Goal: Contribute content: Add original content to the website for others to see

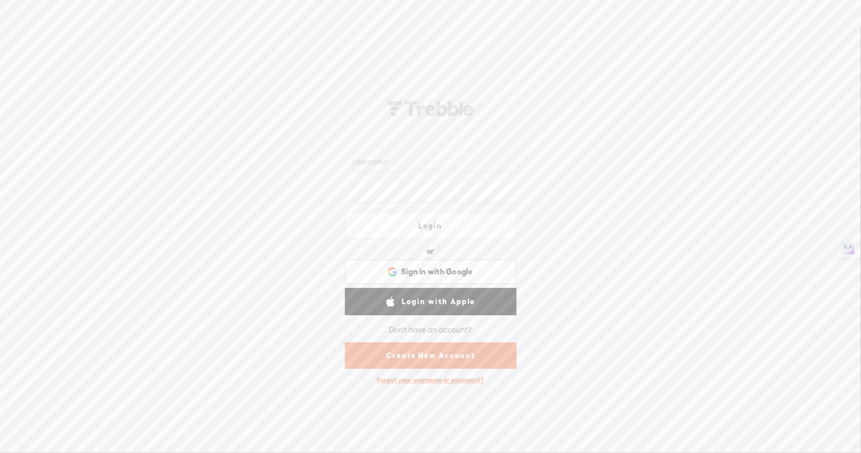
click at [416, 167] on input "text" at bounding box center [433, 162] width 164 height 20
click at [662, 222] on div "Login or Login with Facebook Sign in with Google Sign in with Google. Opens in …" at bounding box center [430, 240] width 861 height 426
click at [450, 278] on div "Sign in with Google Sign in with Google. Opens in new tab" at bounding box center [430, 271] width 157 height 23
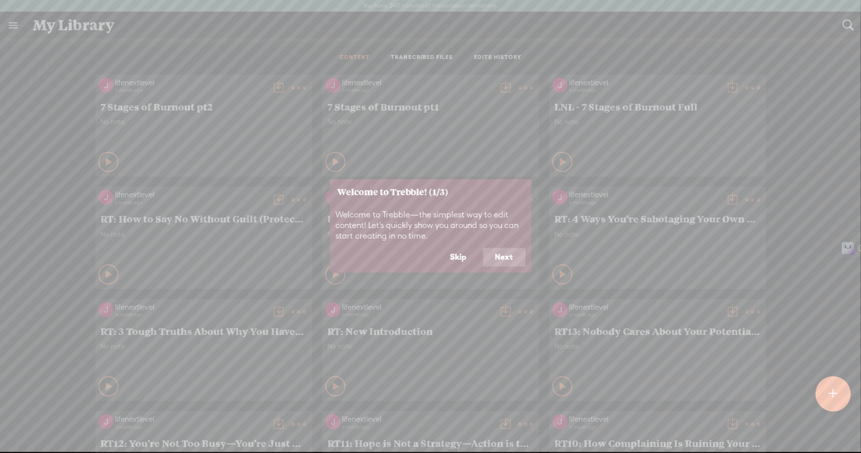
click at [453, 257] on button "Skip" at bounding box center [458, 257] width 41 height 19
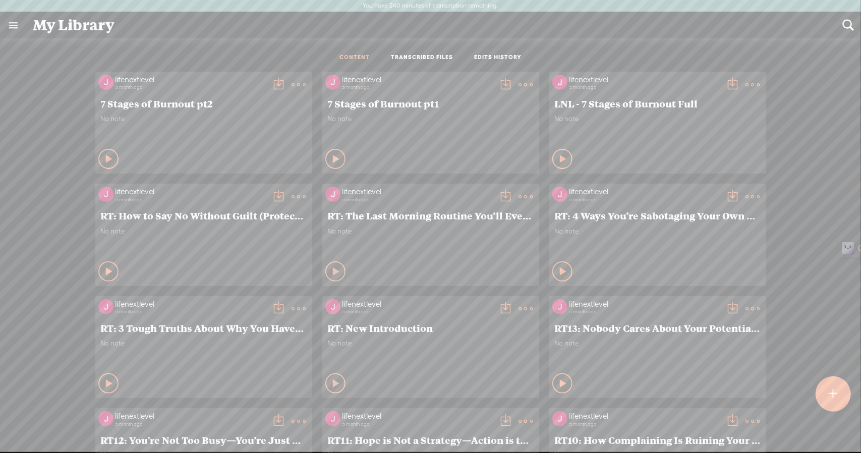
scroll to position [4, 0]
click at [823, 387] on div at bounding box center [833, 393] width 35 height 35
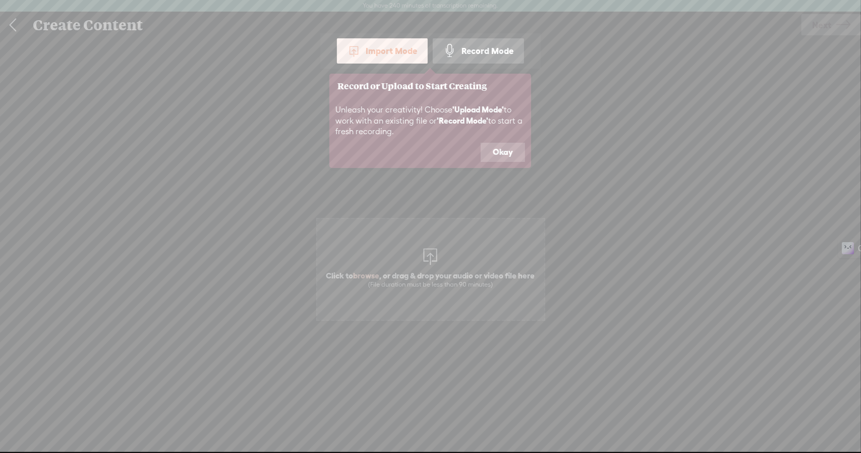
click at [513, 151] on button "Okay" at bounding box center [503, 152] width 44 height 19
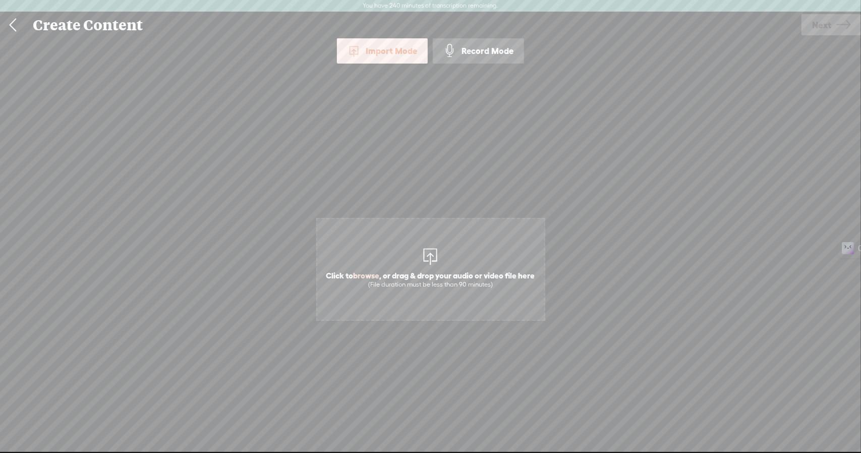
click at [471, 57] on div "Record Mode" at bounding box center [478, 50] width 91 height 25
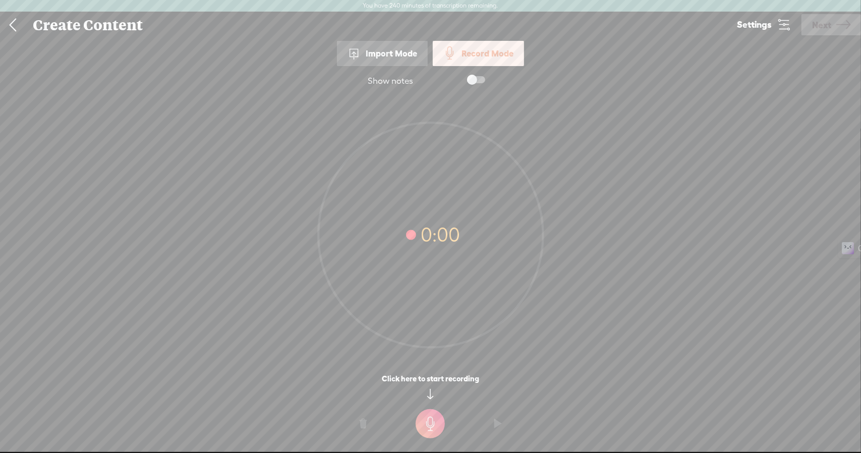
click at [434, 425] on t at bounding box center [430, 423] width 29 height 29
click at [449, 417] on o at bounding box center [430, 431] width 40 height 30
click at [780, 25] on icon at bounding box center [784, 25] width 14 height 14
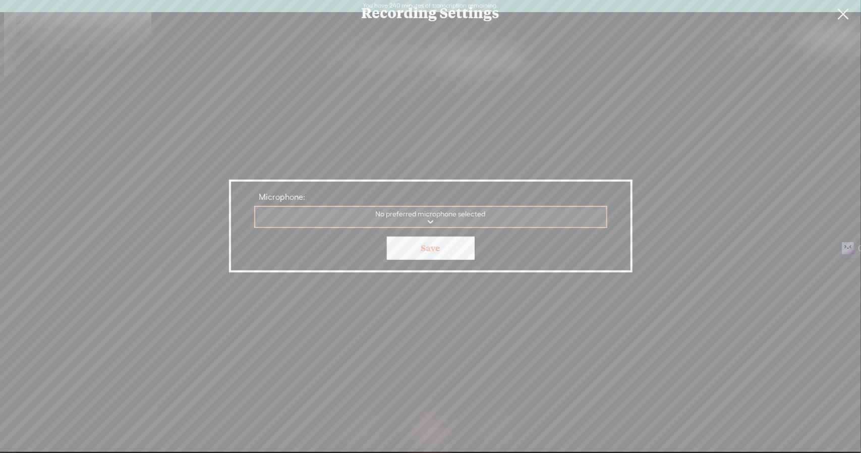
click at [461, 217] on select "Internal Microphone Communications - Internal Microphone Analogue 1 + 2 No pref…" at bounding box center [431, 217] width 352 height 21
select select "0aa1461301fc0db4ce7c4893eaa1c8c89a5e7ac2b00822450a21a3dac61756ec"
click at [255, 207] on select "Internal Microphone Communications - Internal Microphone Analogue 1 + 2 No pref…" at bounding box center [431, 217] width 352 height 21
click at [429, 252] on link "Save" at bounding box center [431, 248] width 88 height 23
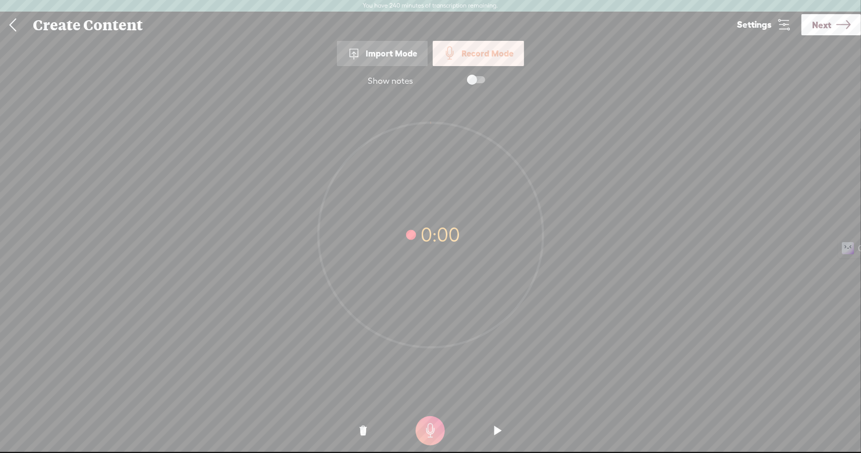
click at [440, 432] on t at bounding box center [430, 430] width 29 height 29
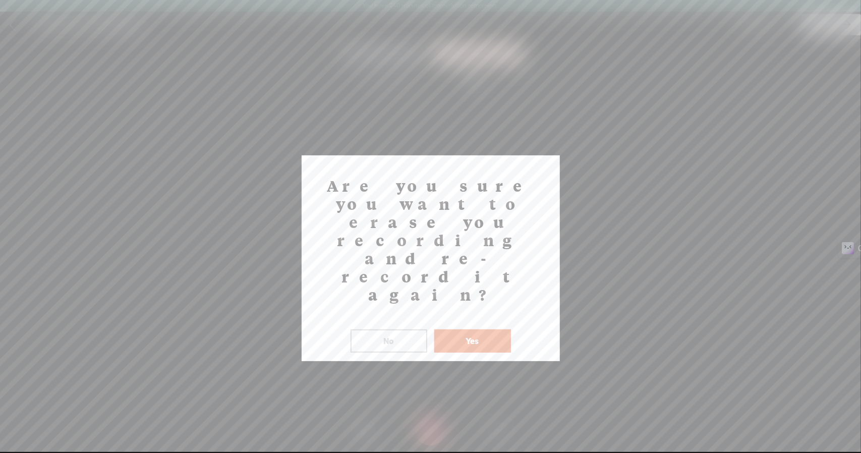
click at [480, 329] on button "Yes" at bounding box center [472, 340] width 77 height 23
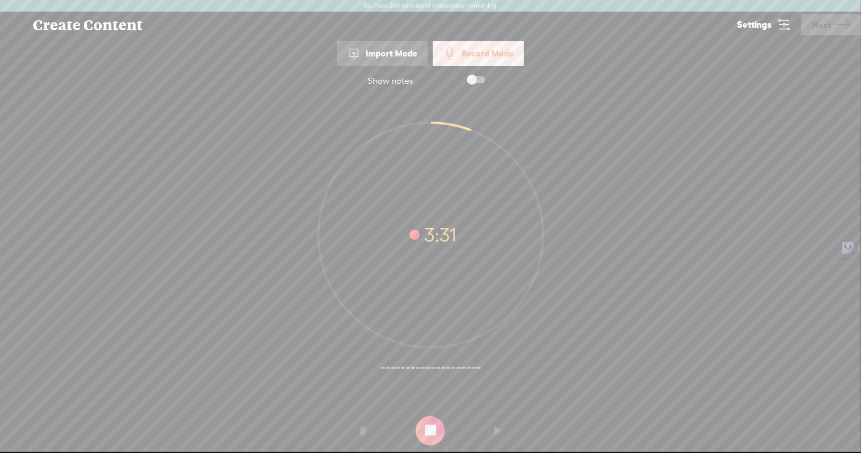
click at [431, 433] on t at bounding box center [430, 430] width 29 height 29
click at [819, 22] on span "Next" at bounding box center [821, 25] width 19 height 26
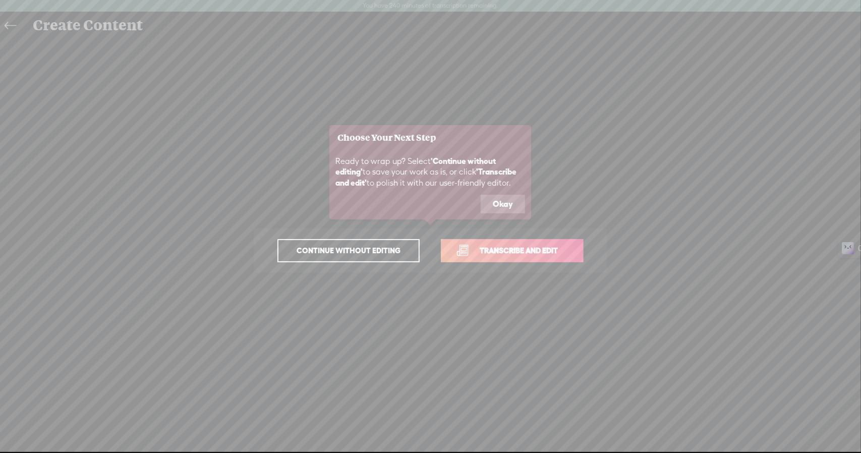
click at [487, 208] on button "Okay" at bounding box center [503, 204] width 44 height 19
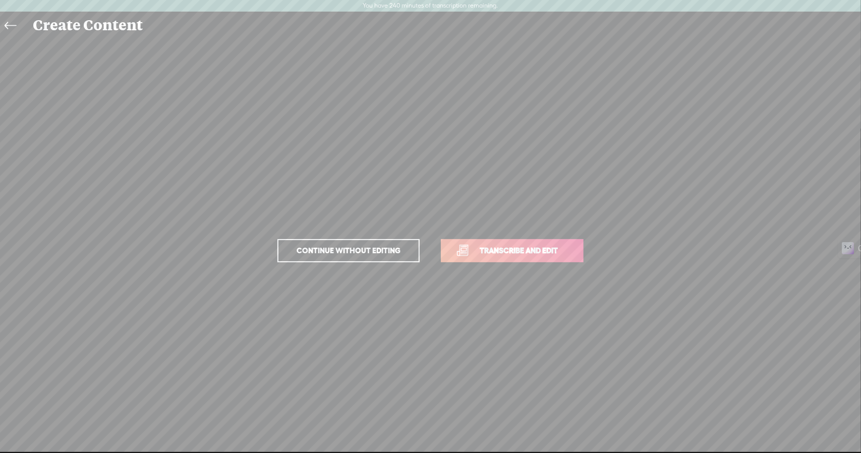
click at [499, 243] on link "Transcribe and edit" at bounding box center [512, 250] width 143 height 23
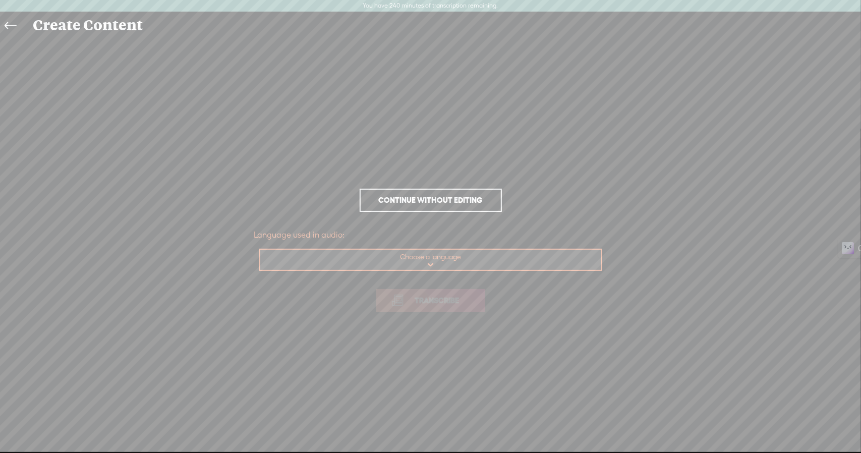
click at [432, 264] on select "Choose a language Afrikaans Albanian Amharic Arabic, Gulf Arabic, Modern Standa…" at bounding box center [431, 260] width 342 height 21
select select "en-US"
click at [260, 250] on select "Choose a language Afrikaans Albanian Amharic Arabic, Gulf Arabic, Modern Standa…" at bounding box center [431, 260] width 342 height 21
click at [418, 298] on span "Transcribe" at bounding box center [438, 301] width 66 height 12
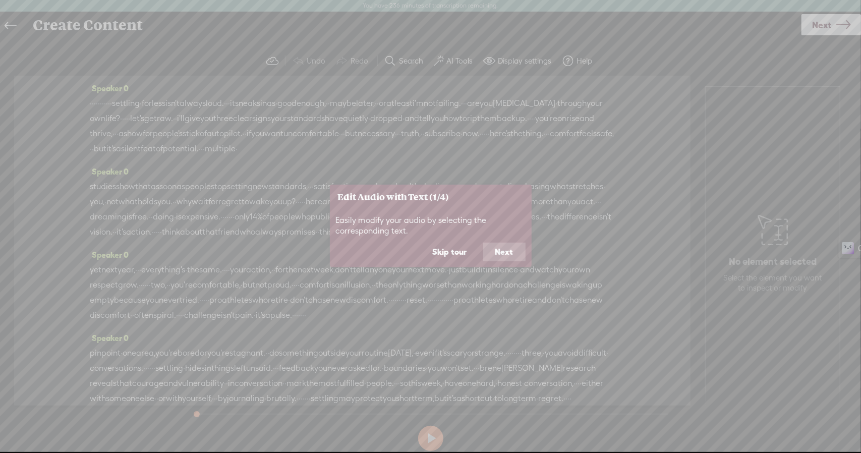
click at [463, 255] on button "Skip tour" at bounding box center [450, 252] width 59 height 19
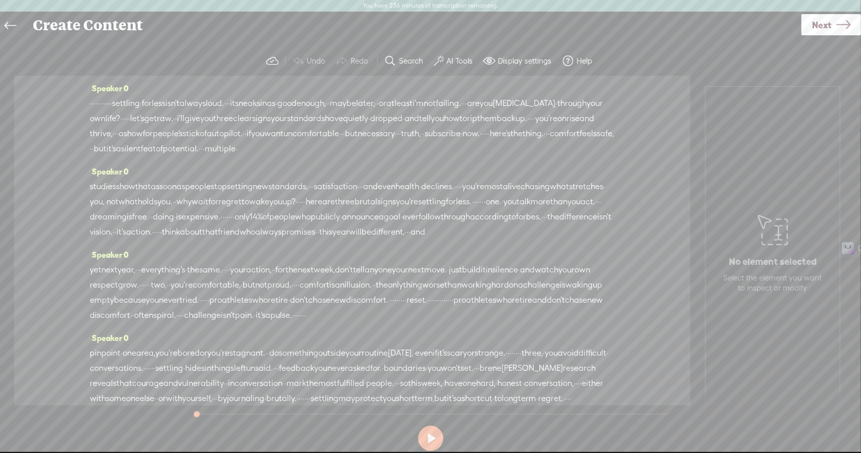
click at [112, 103] on span "·" at bounding box center [111, 103] width 2 height 15
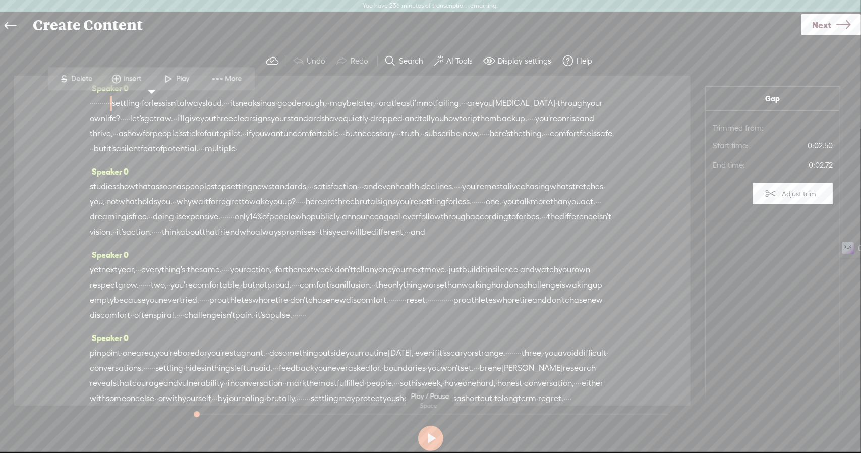
click at [430, 430] on button at bounding box center [430, 438] width 25 height 25
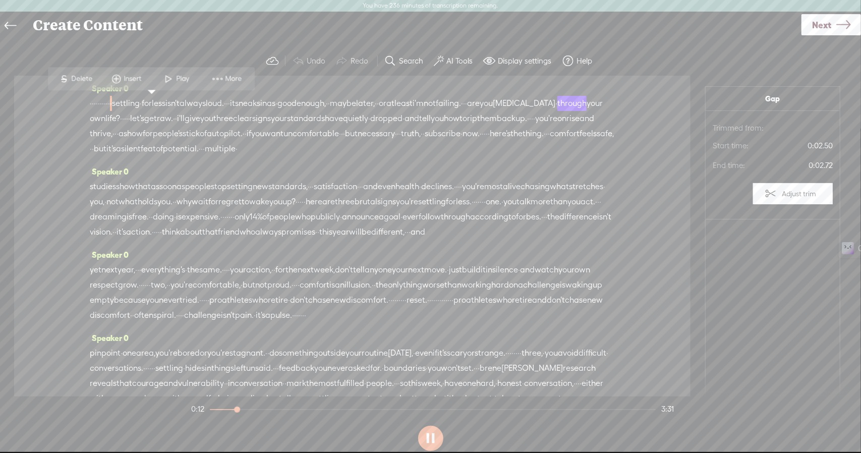
click at [427, 438] on button at bounding box center [430, 438] width 25 height 25
drag, startPoint x: 143, startPoint y: 104, endPoint x: 93, endPoint y: 105, distance: 50.4
click at [93, 105] on div "· · · · · · · · · · · settling · for less isn't always loud. · · · it sneaks in…" at bounding box center [352, 126] width 525 height 61
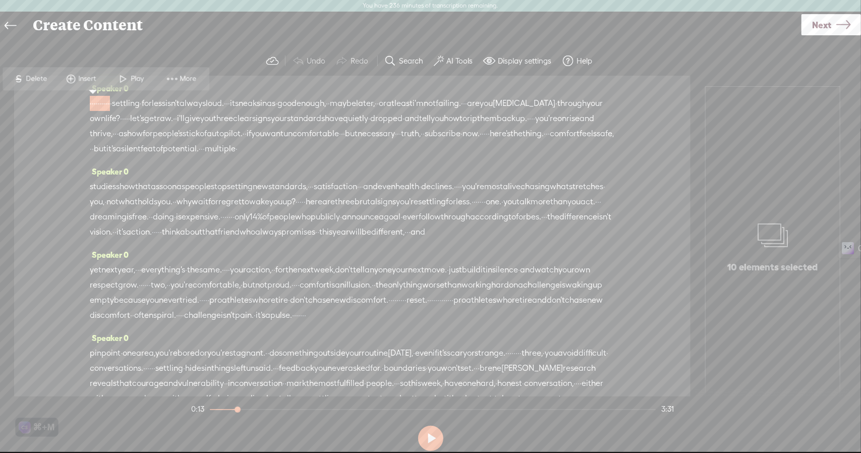
click at [28, 77] on span "Delete" at bounding box center [38, 79] width 24 height 10
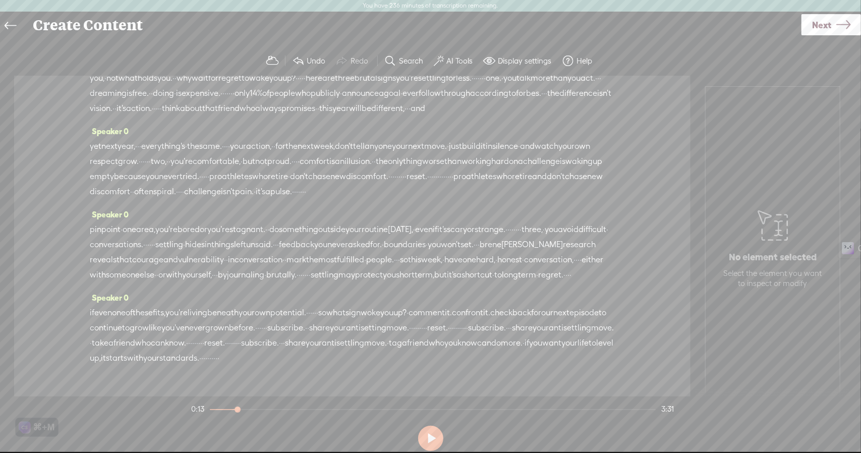
scroll to position [136, 0]
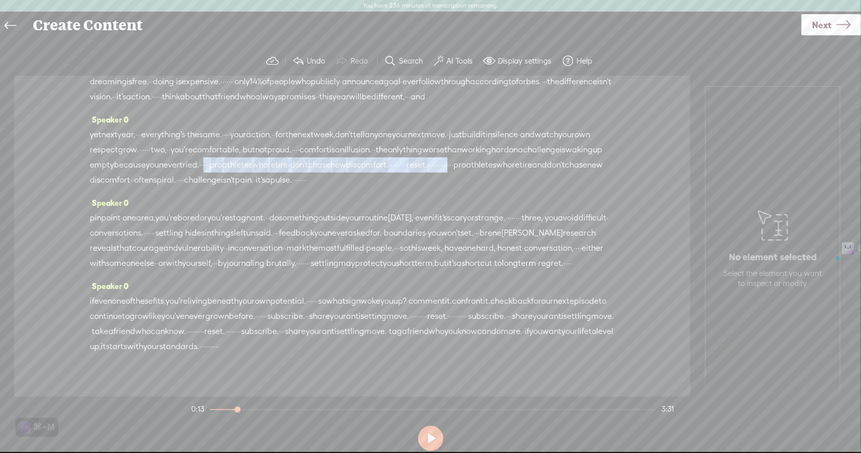
drag, startPoint x: 503, startPoint y: 195, endPoint x: 363, endPoint y: 212, distance: 141.3
click at [363, 188] on div "yet next year, · · · everything's · the same. · · · · your action, · · for the …" at bounding box center [352, 157] width 525 height 61
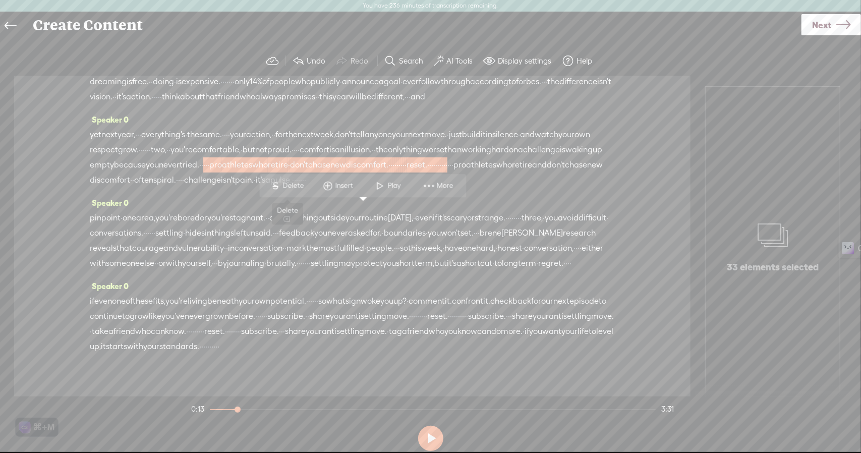
click at [299, 190] on span "Delete" at bounding box center [295, 186] width 24 height 10
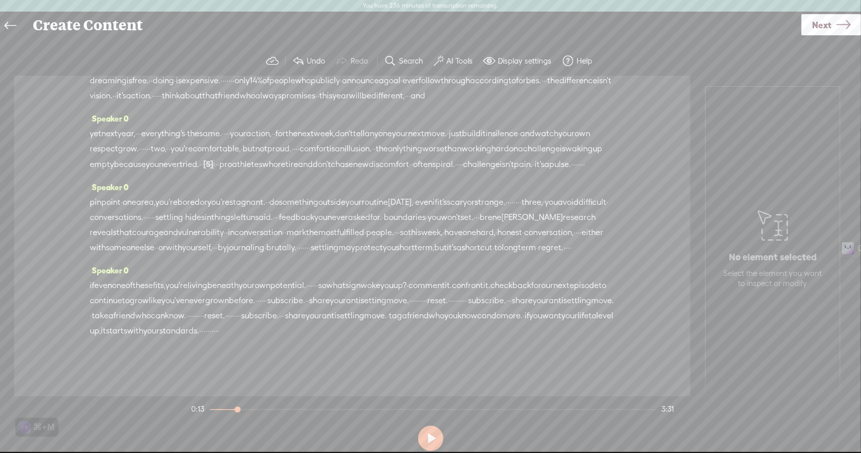
scroll to position [213, 0]
drag, startPoint x: 438, startPoint y: 286, endPoint x: 146, endPoint y: 313, distance: 293.4
click at [146, 313] on div "if even one of these fits, you're living beneath your own potential. · · · · · …" at bounding box center [352, 308] width 525 height 61
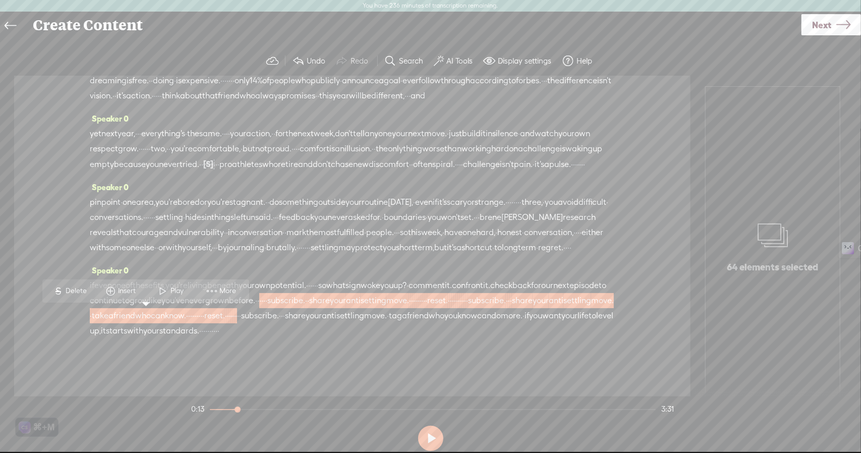
click at [265, 293] on span "·" at bounding box center [264, 300] width 2 height 15
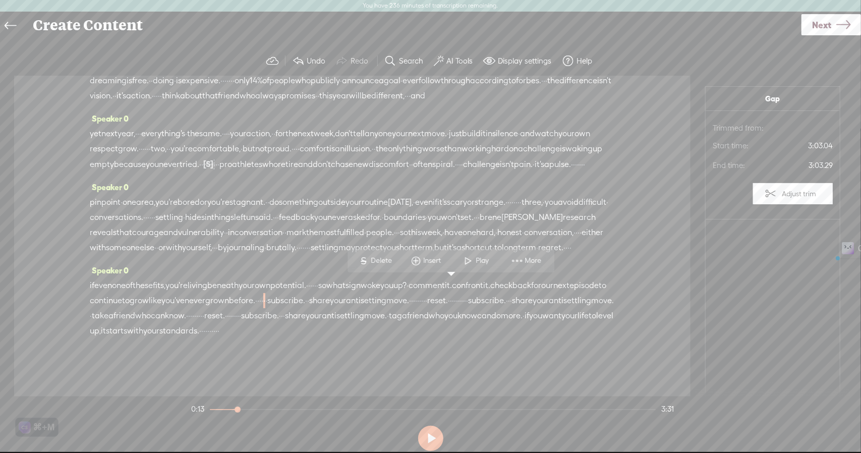
drag, startPoint x: 449, startPoint y: 287, endPoint x: 206, endPoint y: 312, distance: 244.4
click at [206, 312] on div "if even one of these fits, you're living beneath your own potential. · · · · · …" at bounding box center [352, 308] width 525 height 61
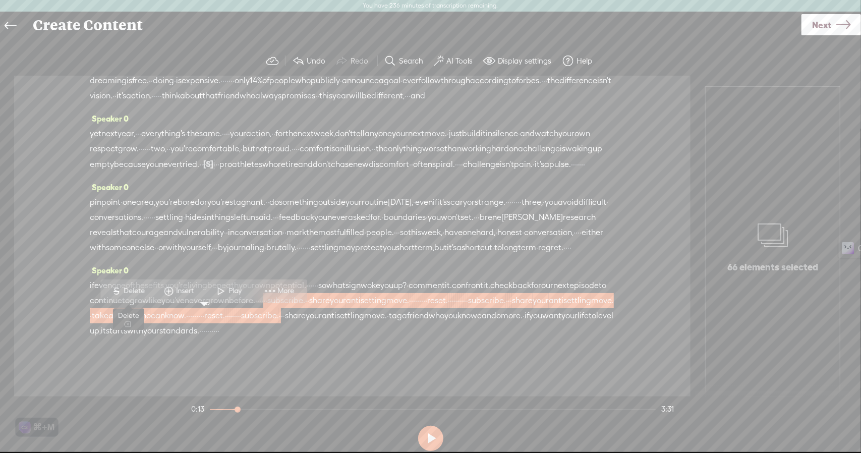
click at [130, 286] on span "Delete" at bounding box center [136, 291] width 24 height 10
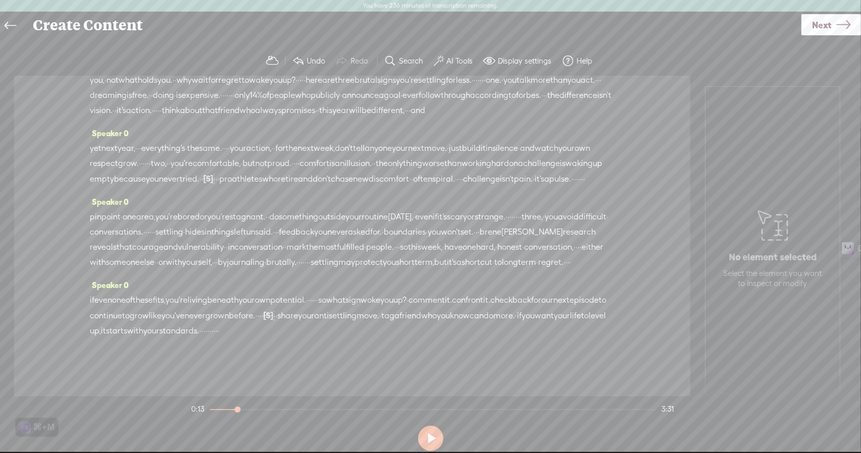
scroll to position [183, 0]
drag, startPoint x: 558, startPoint y: 332, endPoint x: 518, endPoint y: 335, distance: 40.5
click at [518, 335] on div "if even one of these fits, you're living beneath your own potential. · · · · · …" at bounding box center [352, 316] width 525 height 46
click at [546, 338] on div "Speaker 0 if even one of these fits, you're living beneath your own potential. …" at bounding box center [352, 311] width 525 height 69
click at [240, 335] on span at bounding box center [229, 330] width 20 height 15
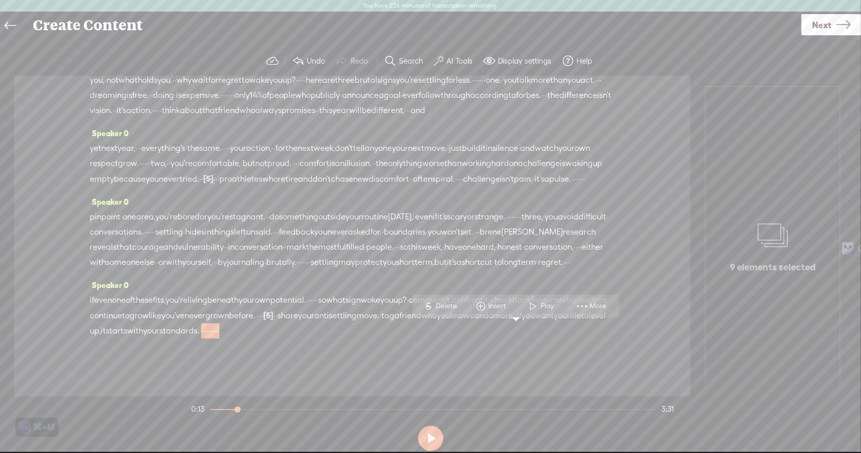
click at [240, 329] on span at bounding box center [229, 330] width 20 height 15
click at [217, 331] on span "·" at bounding box center [216, 330] width 2 height 15
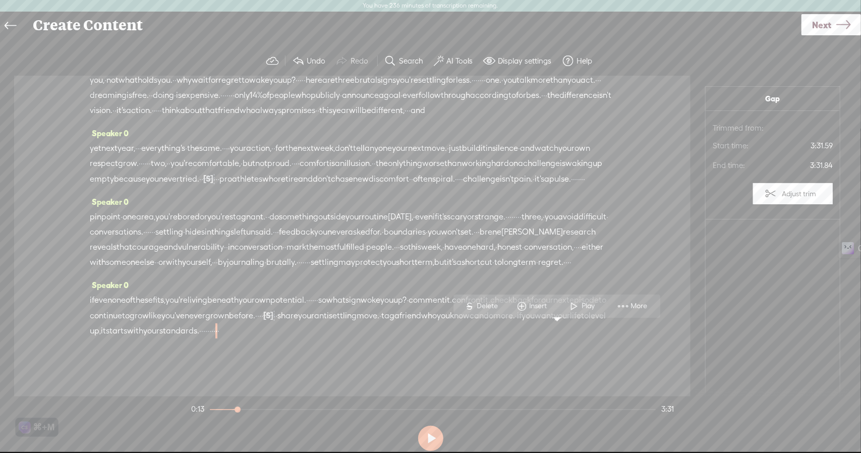
drag, startPoint x: 569, startPoint y: 331, endPoint x: 542, endPoint y: 331, distance: 27.2
click at [542, 331] on div "if even one of these fits, you're living beneath your own potential. · · · · · …" at bounding box center [352, 316] width 525 height 46
click at [240, 336] on span at bounding box center [229, 330] width 20 height 15
drag, startPoint x: 565, startPoint y: 330, endPoint x: 529, endPoint y: 330, distance: 35.8
click at [529, 330] on div "if even one of these fits, you're living beneath your own potential. · · · · · …" at bounding box center [352, 316] width 525 height 46
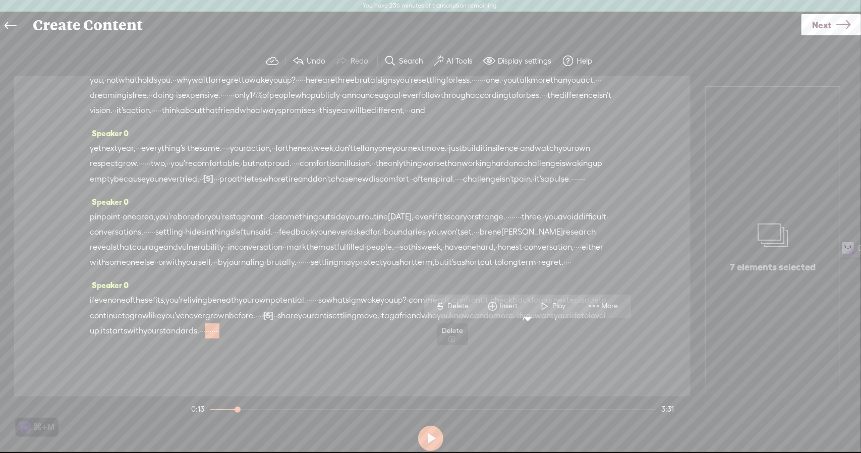
click at [460, 311] on span "S Delete" at bounding box center [452, 306] width 50 height 18
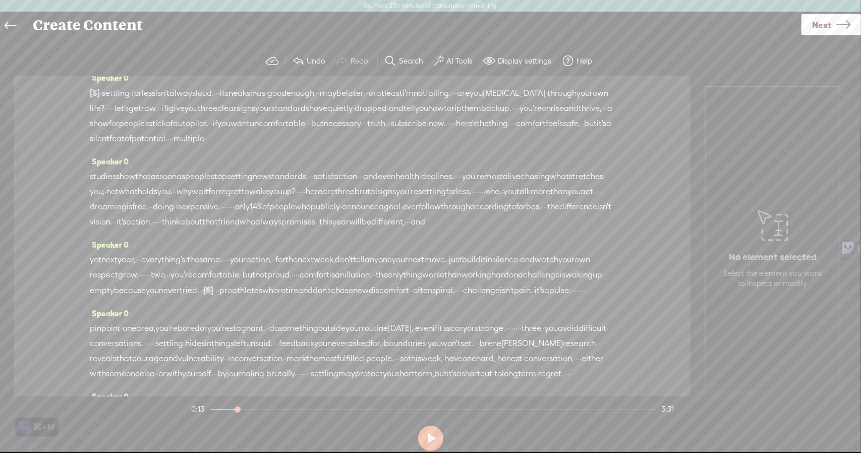
scroll to position [0, 0]
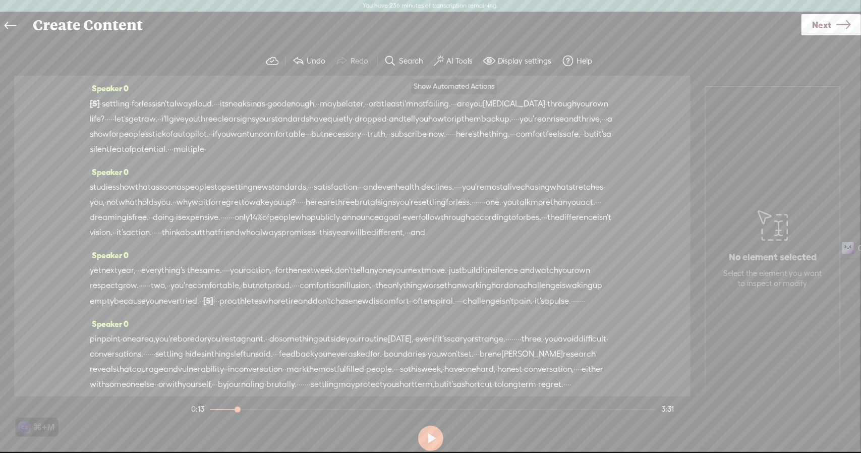
click at [441, 64] on span at bounding box center [439, 61] width 10 height 12
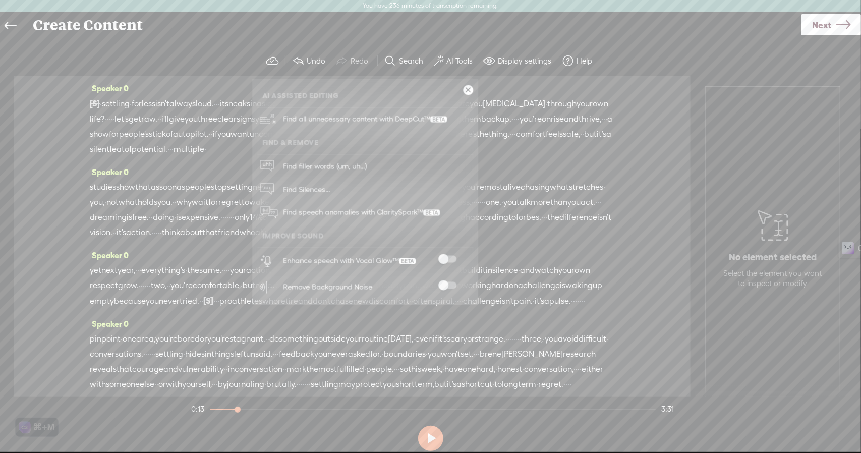
click at [309, 123] on span "standards" at bounding box center [290, 118] width 38 height 15
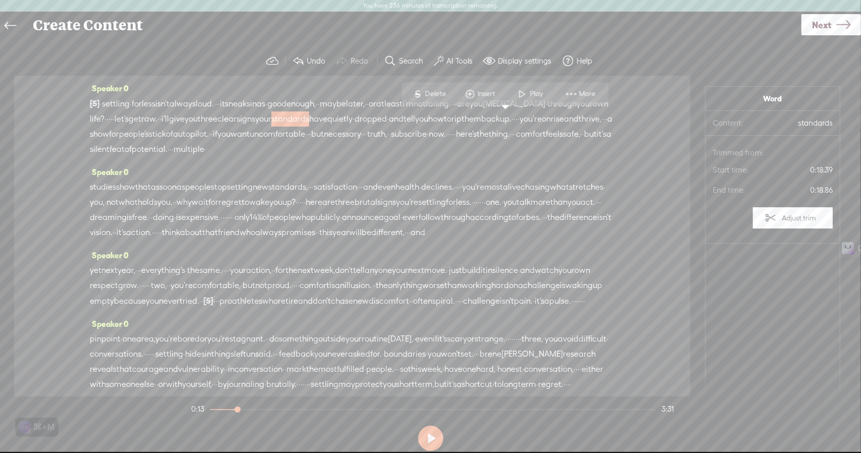
click at [395, 59] on span at bounding box center [390, 61] width 12 height 12
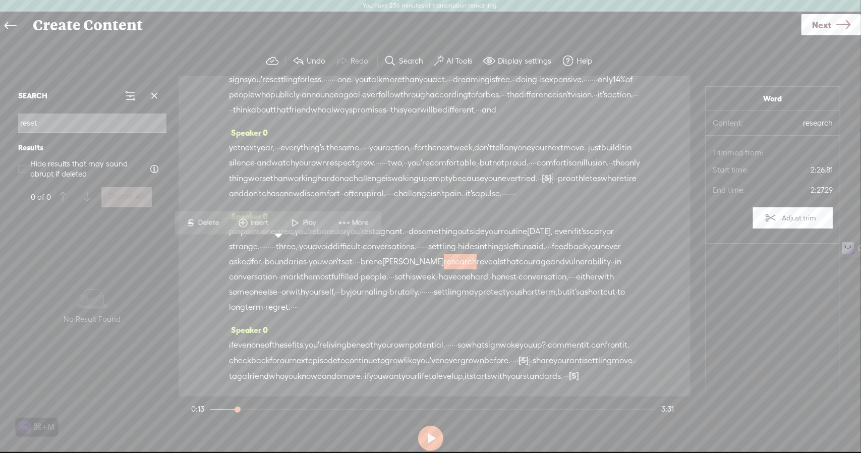
scroll to position [243, 0]
type input "reset"
click at [160, 91] on span at bounding box center [154, 95] width 15 height 15
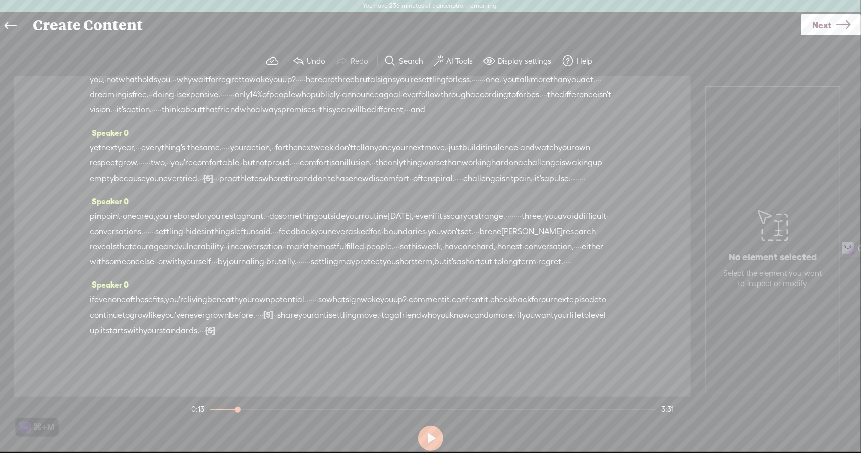
scroll to position [183, 0]
click at [440, 64] on span at bounding box center [439, 61] width 10 height 12
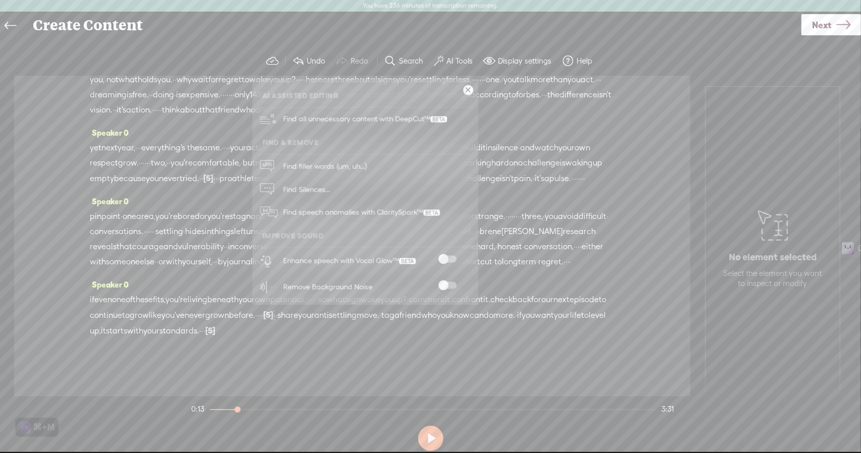
click at [448, 257] on span at bounding box center [447, 259] width 18 height 7
drag, startPoint x: 464, startPoint y: 90, endPoint x: 831, endPoint y: 111, distance: 368.3
click at [464, 90] on link at bounding box center [468, 90] width 10 height 10
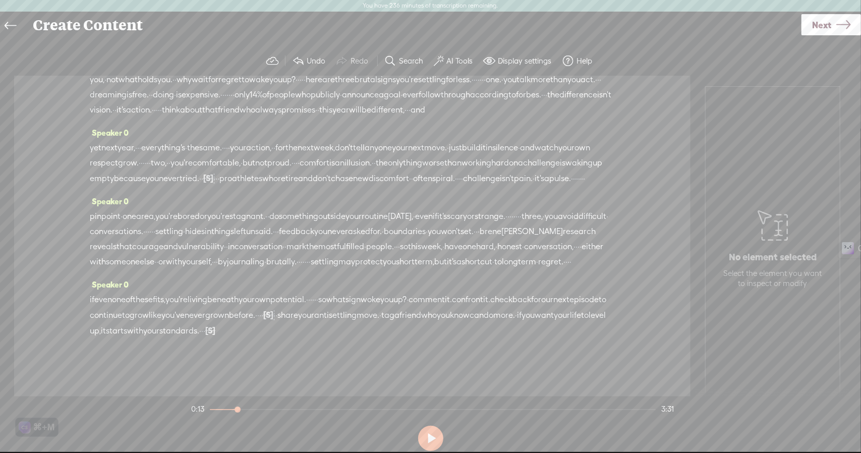
click at [817, 29] on span "Next" at bounding box center [821, 25] width 19 height 26
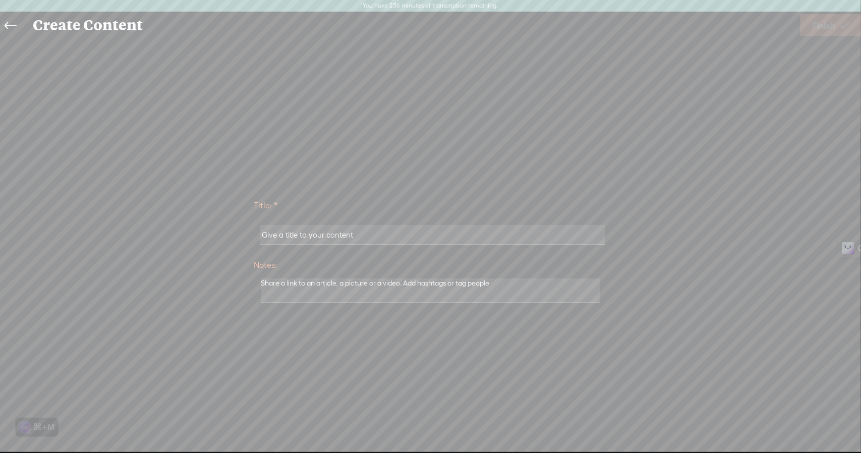
scroll to position [182, 0]
click at [347, 238] on input "text" at bounding box center [433, 235] width 346 height 20
type input "RT - 3 Brutal Signs You're Settling for Less"
click at [838, 27] on link "Finish" at bounding box center [831, 25] width 61 height 22
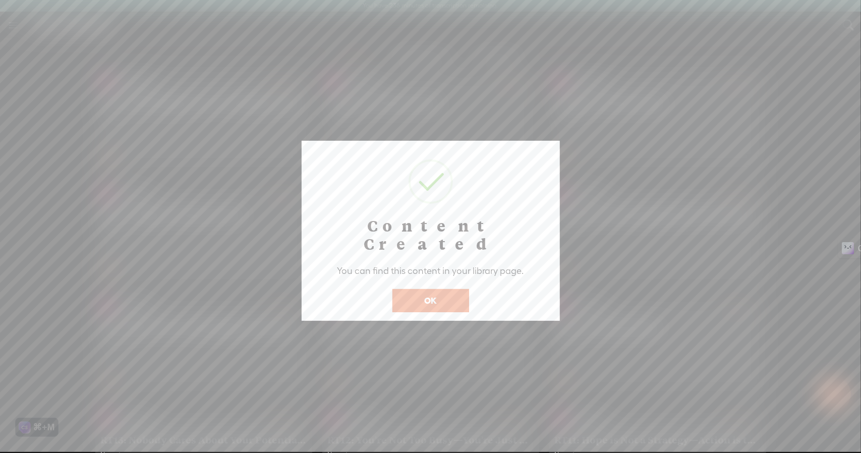
click at [414, 289] on button "OK" at bounding box center [430, 300] width 77 height 23
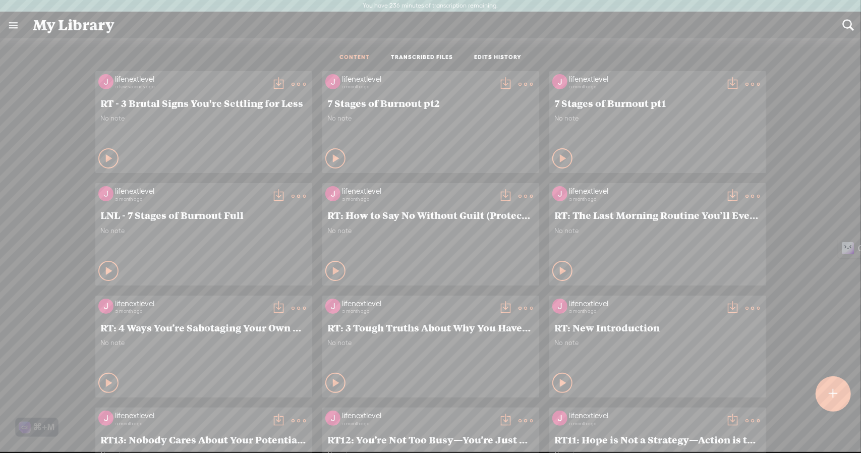
click at [825, 389] on div at bounding box center [833, 394] width 37 height 37
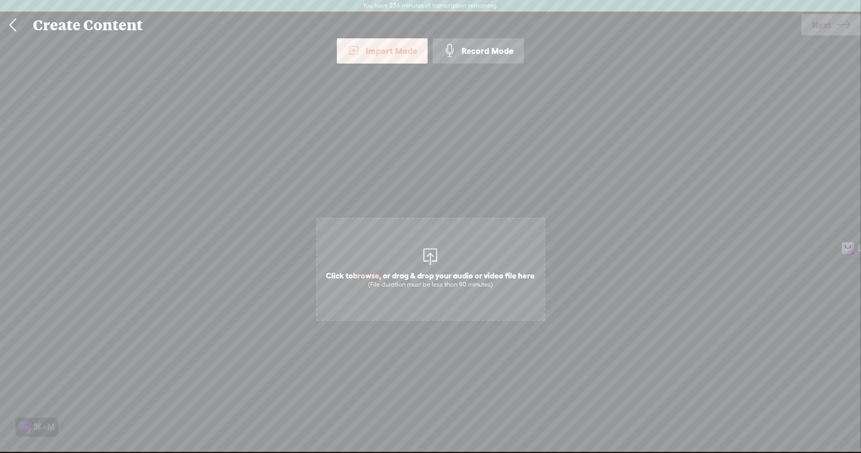
click at [489, 49] on div "Record Mode" at bounding box center [478, 50] width 91 height 25
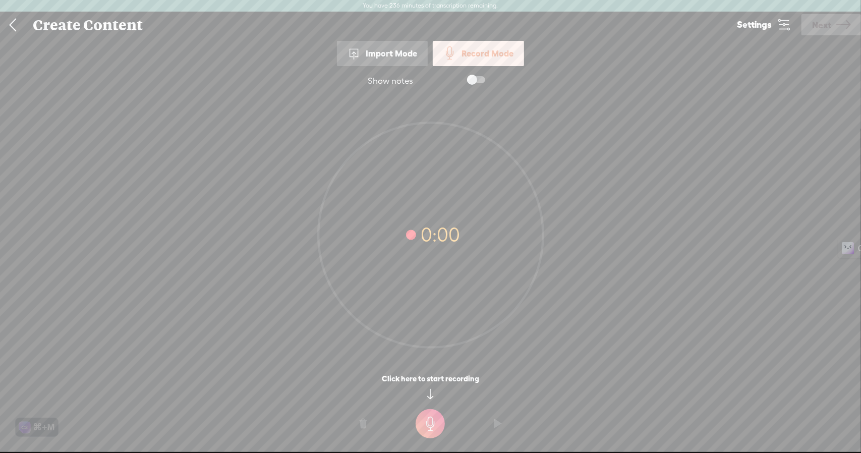
click at [774, 23] on link "Settings" at bounding box center [763, 24] width 75 height 25
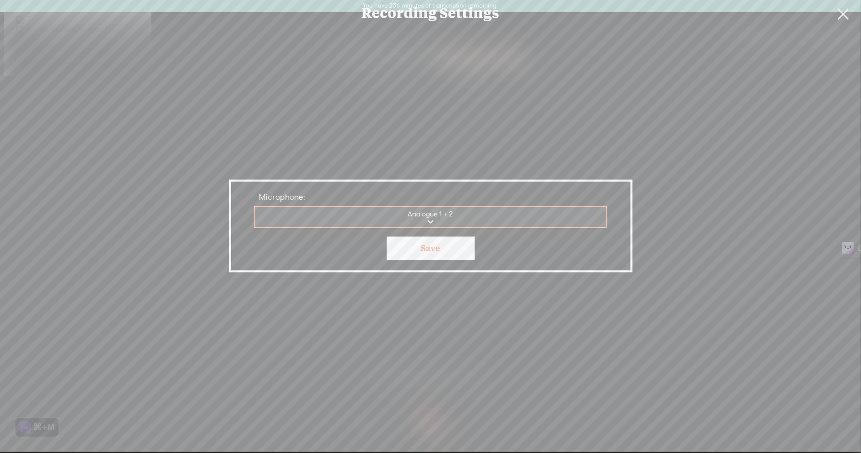
drag, startPoint x: 437, startPoint y: 247, endPoint x: 446, endPoint y: 249, distance: 9.7
click at [440, 248] on link "Save" at bounding box center [431, 248] width 88 height 23
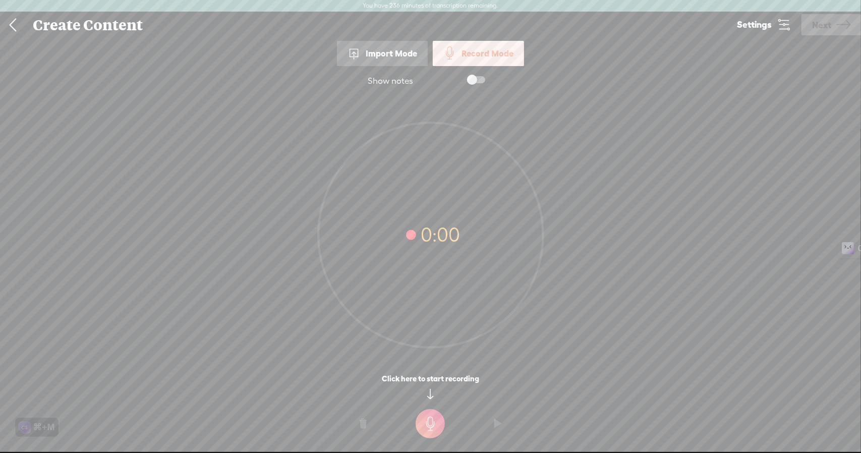
click at [426, 421] on t at bounding box center [430, 423] width 29 height 29
click at [430, 426] on t at bounding box center [430, 430] width 29 height 29
click at [842, 24] on icon at bounding box center [843, 25] width 14 height 26
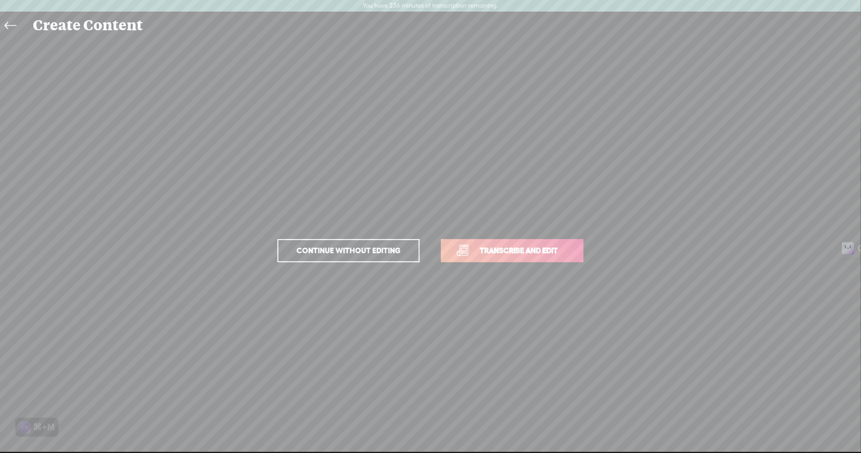
click at [546, 258] on link "Transcribe and edit" at bounding box center [512, 250] width 143 height 23
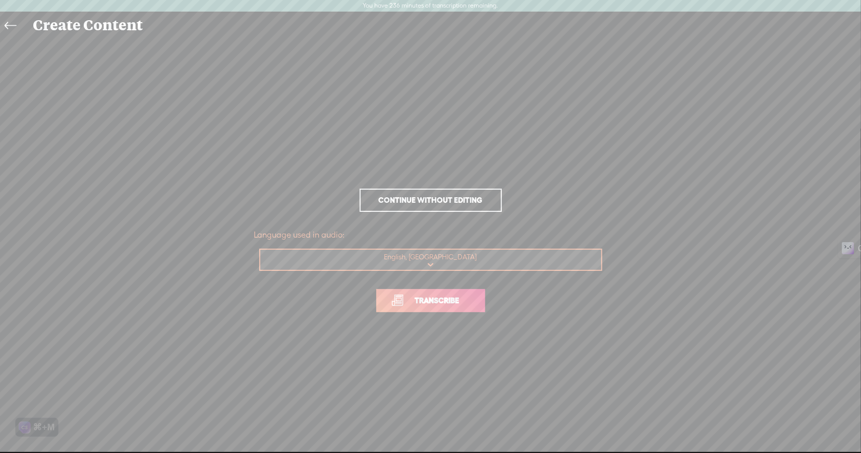
click at [455, 297] on span "Transcribe" at bounding box center [438, 301] width 66 height 12
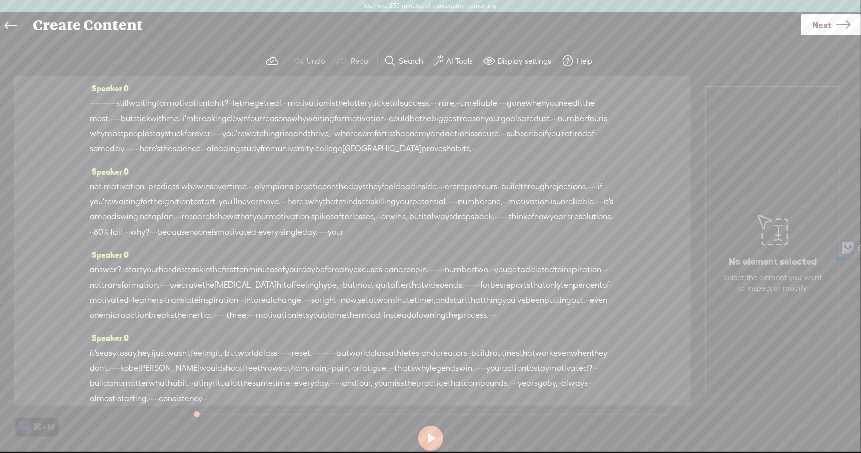
drag, startPoint x: 154, startPoint y: 105, endPoint x: 91, endPoint y: 106, distance: 63.1
click at [91, 106] on div "· · · · · · · · · · · · · still waiting for motivation to hit? · · let me get r…" at bounding box center [352, 126] width 525 height 61
click at [21, 79] on span "S" at bounding box center [18, 79] width 15 height 18
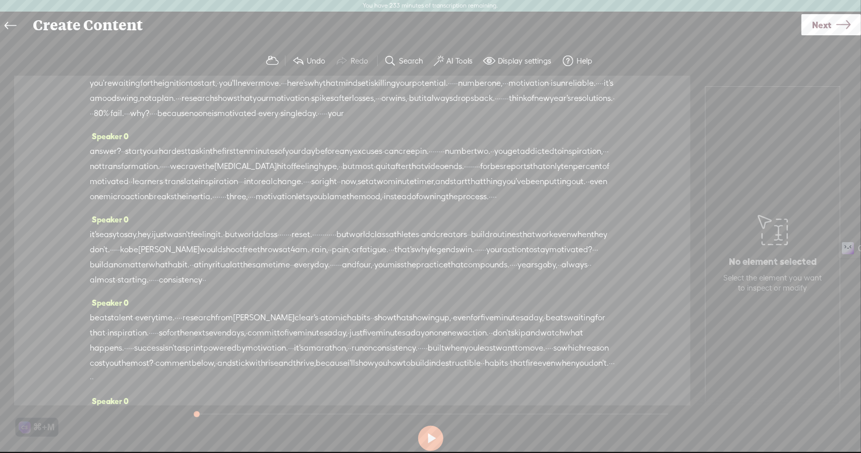
scroll to position [288, 0]
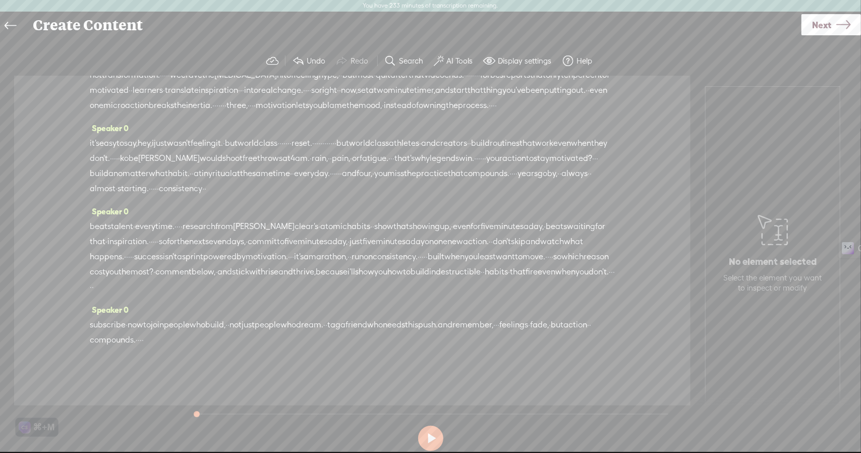
drag, startPoint x: 287, startPoint y: 339, endPoint x: 277, endPoint y: 339, distance: 10.1
click at [277, 339] on div "subscribe · now to join people who build, · · not just people who dream. · · ta…" at bounding box center [352, 332] width 525 height 30
click at [276, 340] on div "subscribe · now to join people who build, · · not just people who dream. · · ta…" at bounding box center [352, 332] width 525 height 30
click at [212, 317] on span "Delete" at bounding box center [207, 315] width 24 height 10
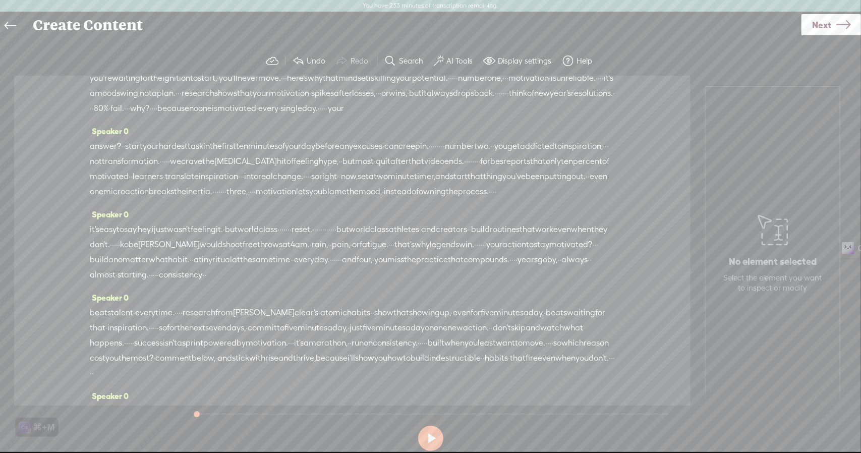
scroll to position [156, 0]
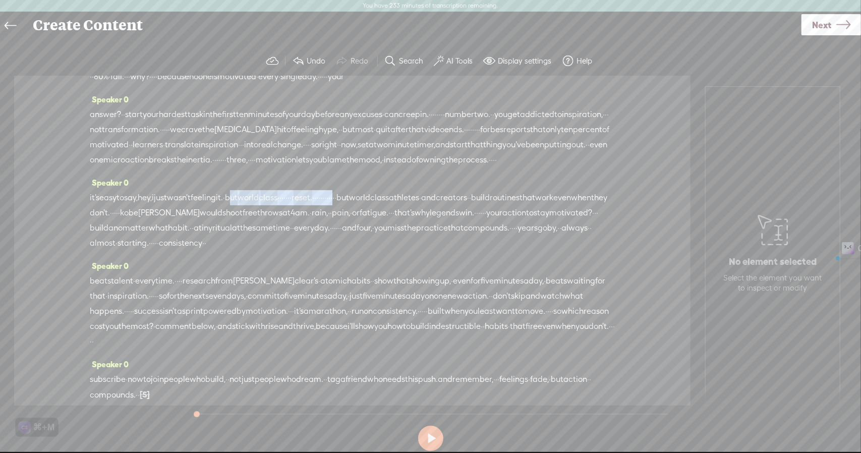
drag, startPoint x: 447, startPoint y: 243, endPoint x: 269, endPoint y: 247, distance: 178.1
click at [269, 247] on div "it's easy to say, hey, i just wasn't feeling it. · but world class · · · · · · …" at bounding box center [352, 220] width 525 height 61
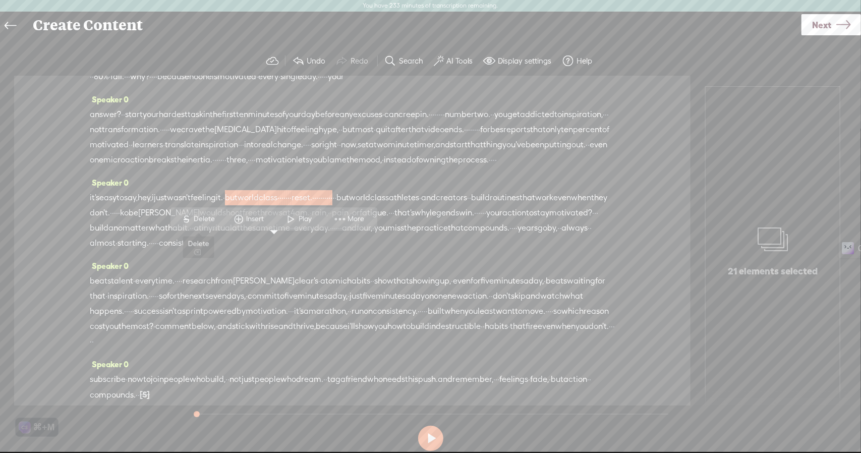
click at [207, 220] on span "Delete" at bounding box center [206, 219] width 24 height 10
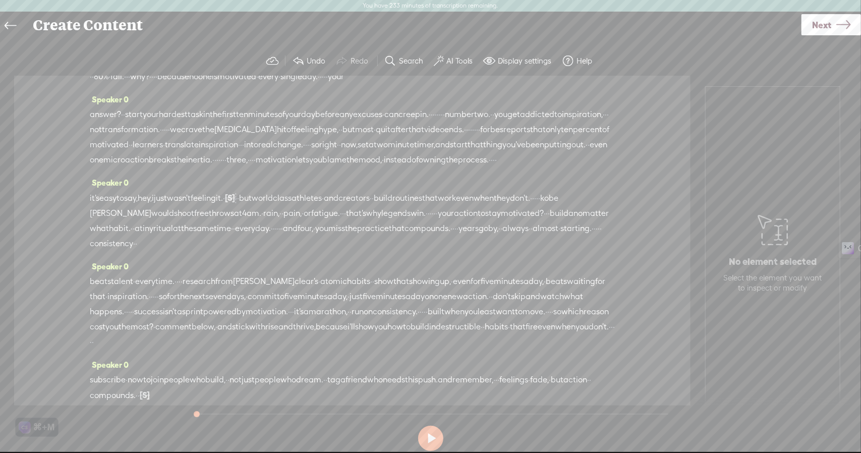
scroll to position [0, 0]
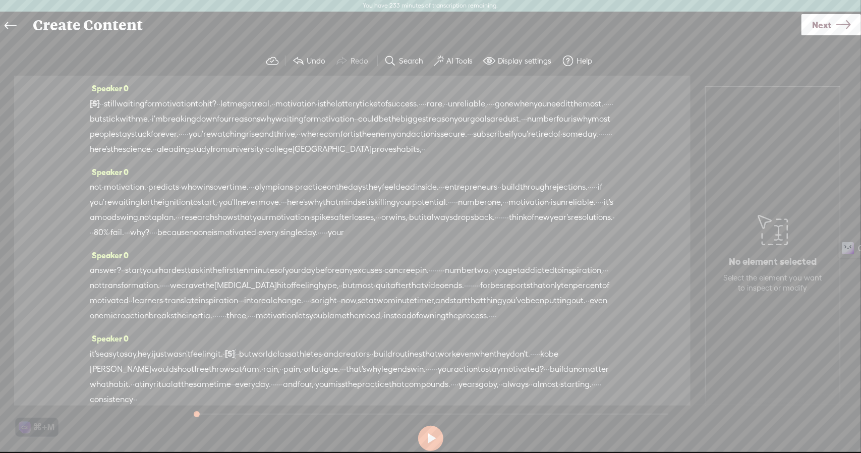
click at [388, 63] on span at bounding box center [390, 61] width 12 height 12
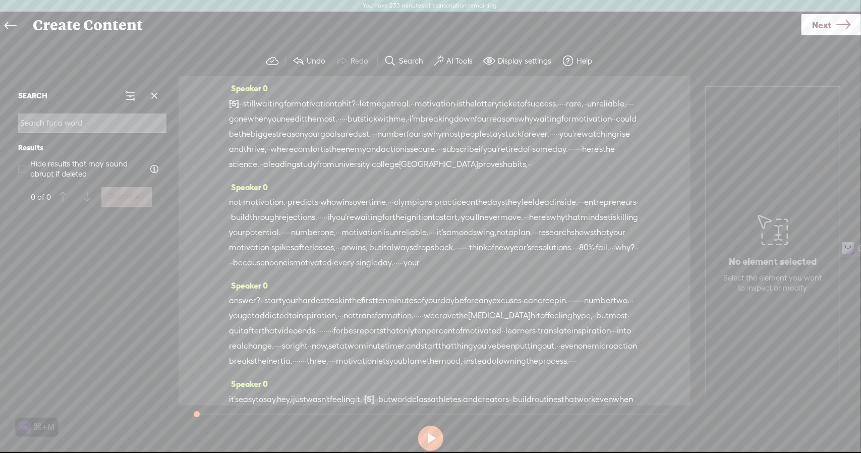
click at [30, 125] on input at bounding box center [92, 123] width 148 height 20
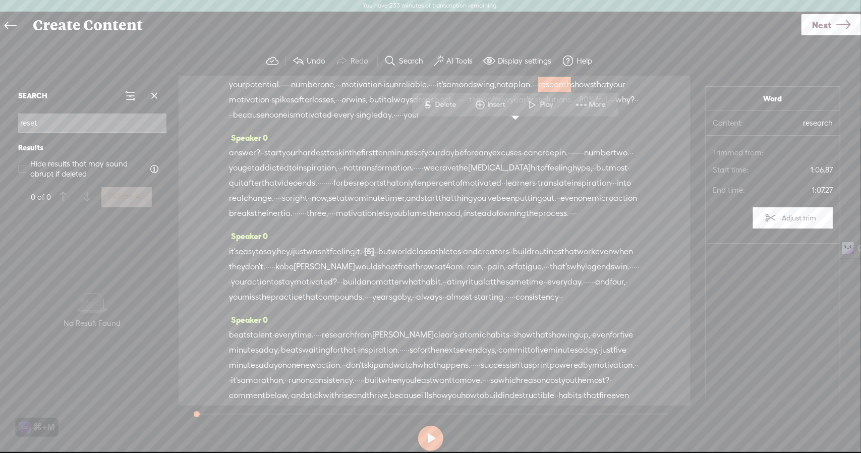
scroll to position [149, 0]
type input "reset"
click at [150, 93] on span at bounding box center [154, 95] width 15 height 15
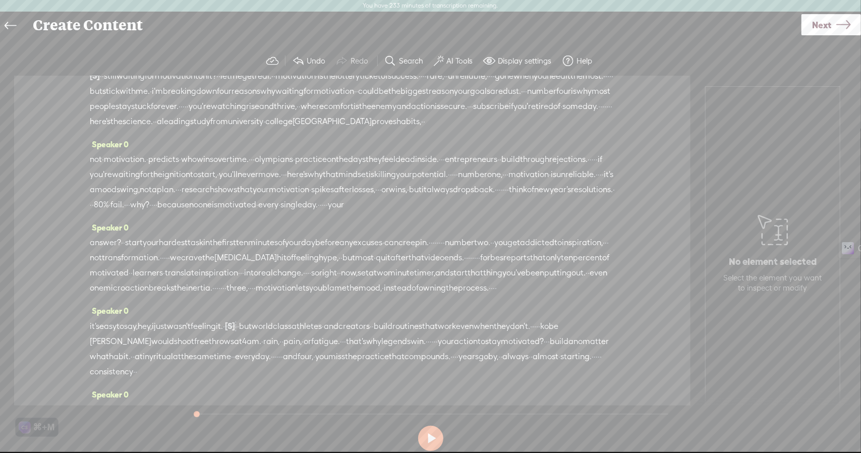
scroll to position [0, 0]
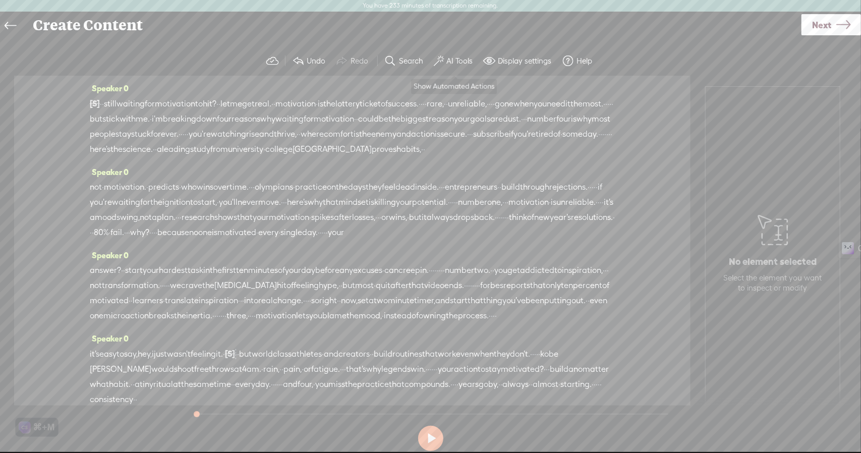
click at [456, 60] on label "AI Tools" at bounding box center [459, 61] width 26 height 10
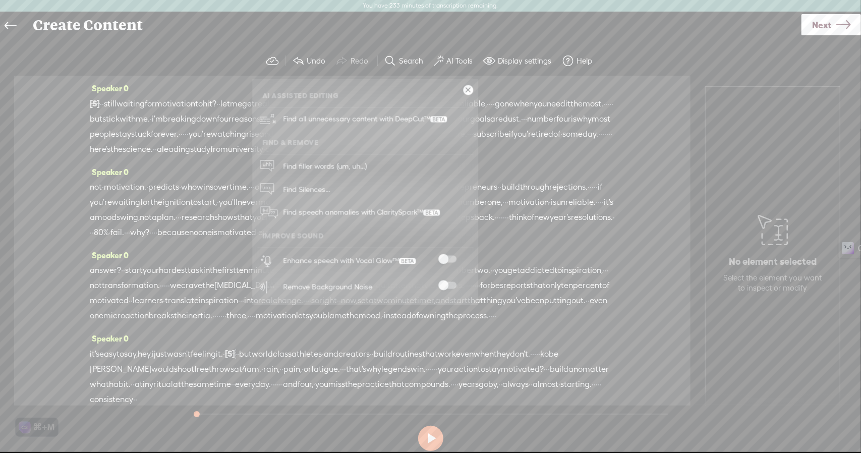
click at [447, 259] on span at bounding box center [447, 259] width 18 height 7
click at [817, 16] on span "Next" at bounding box center [821, 25] width 19 height 26
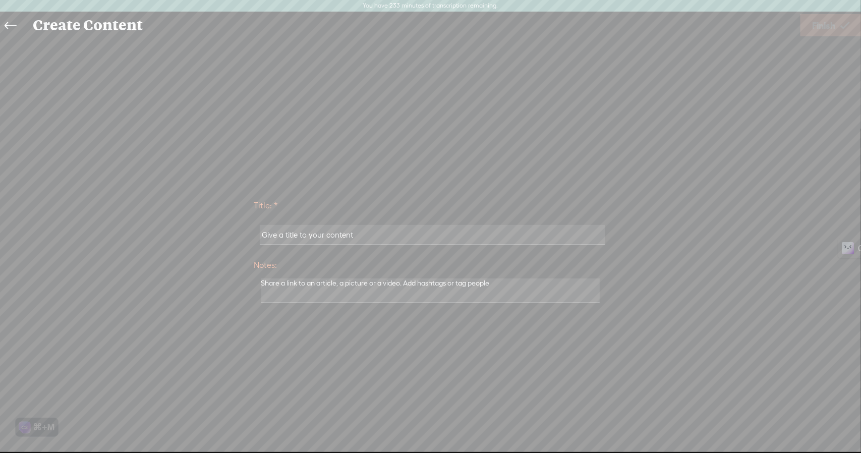
click at [297, 237] on input "text" at bounding box center [433, 235] width 346 height 20
paste input "4. 4 Reasons Waiting for Motivation is Destroying Your Dreams"
type input "RT - 4 Reasons Waiting for Motivation is Destroying Your Dreams"
click at [815, 23] on span "Finish" at bounding box center [823, 26] width 23 height 26
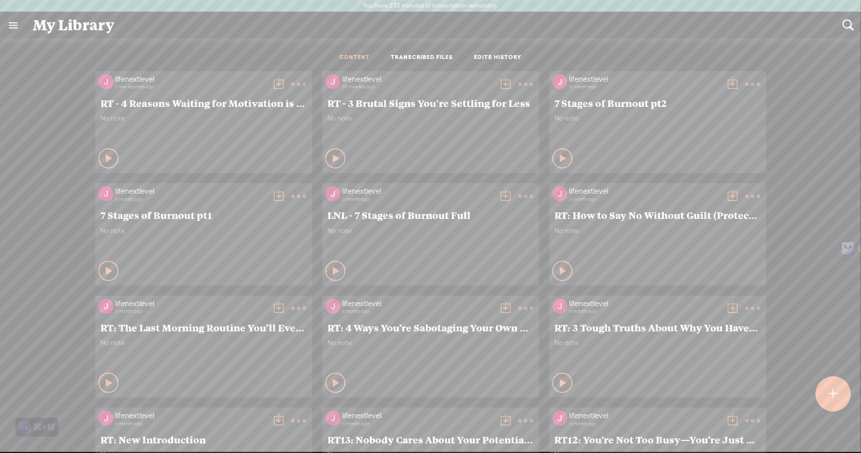
click at [831, 395] on t at bounding box center [833, 394] width 9 height 22
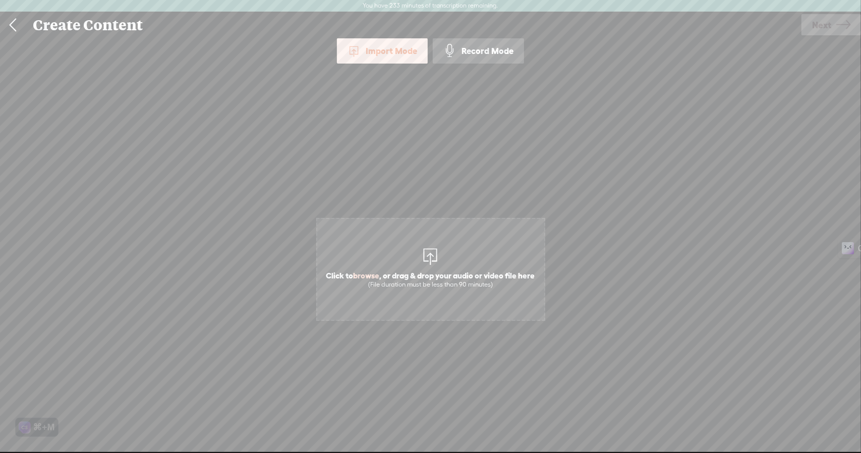
click at [466, 54] on div "Record Mode" at bounding box center [478, 50] width 91 height 25
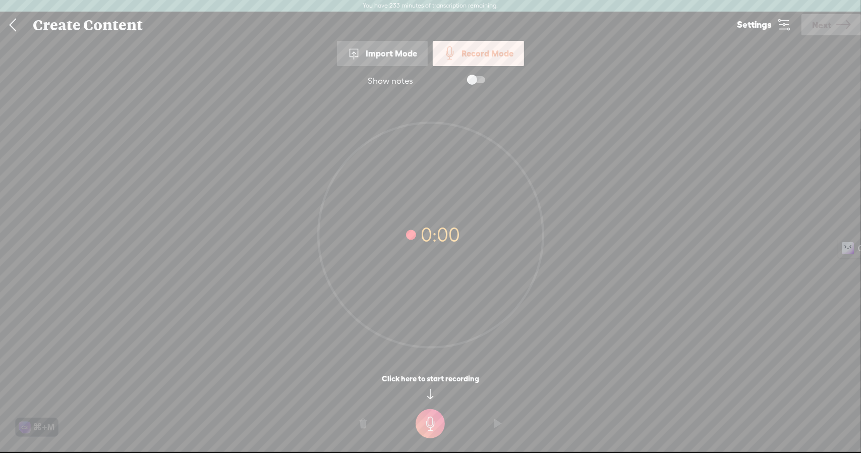
click at [783, 25] on icon at bounding box center [784, 25] width 14 height 14
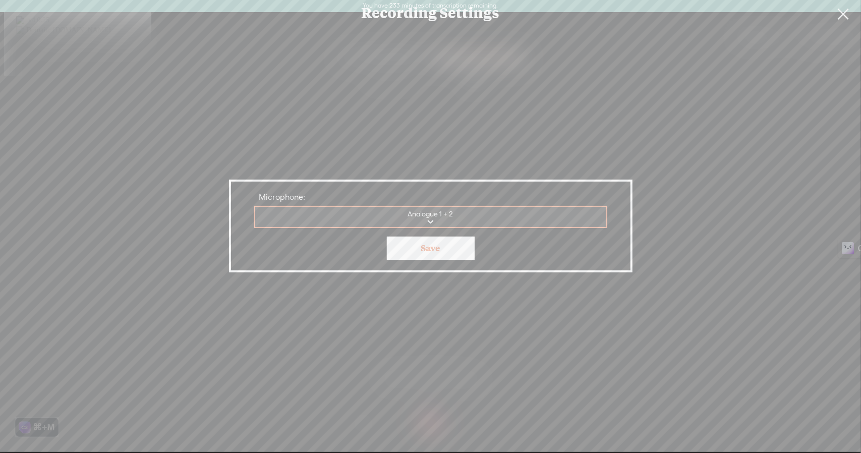
click at [459, 252] on link "Save" at bounding box center [431, 248] width 88 height 23
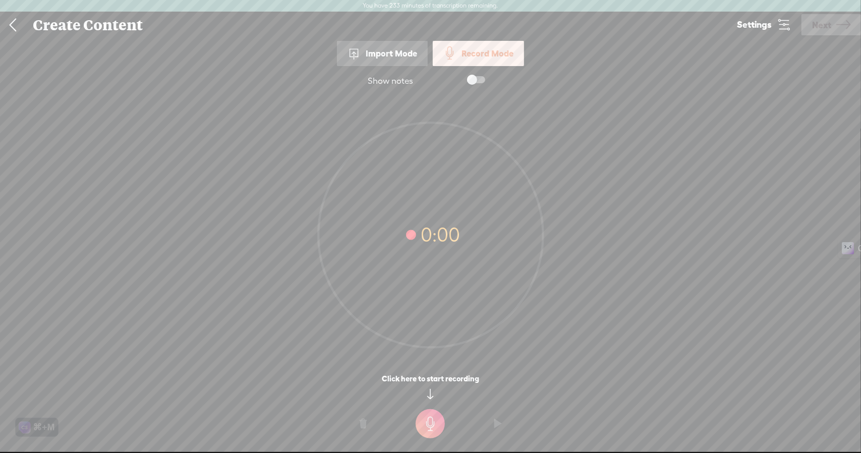
click at [439, 426] on t at bounding box center [430, 423] width 29 height 29
click at [429, 427] on t at bounding box center [430, 430] width 29 height 29
click at [822, 27] on span "Next" at bounding box center [821, 25] width 19 height 26
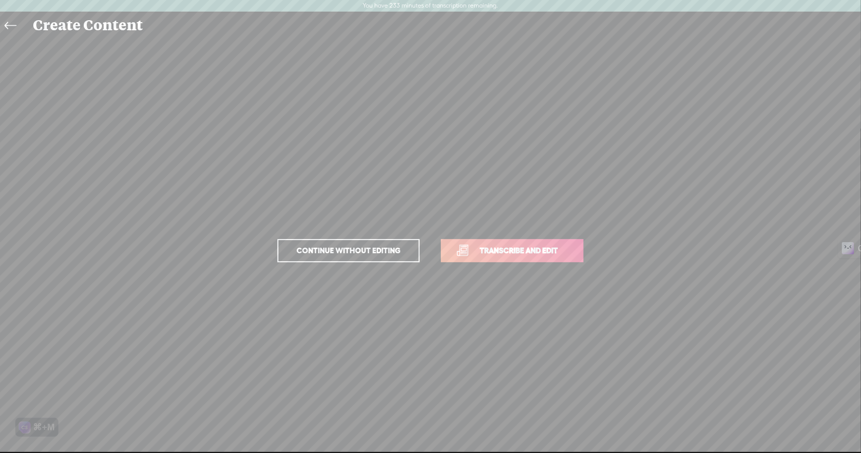
click at [551, 249] on span "Transcribe and edit" at bounding box center [518, 251] width 99 height 12
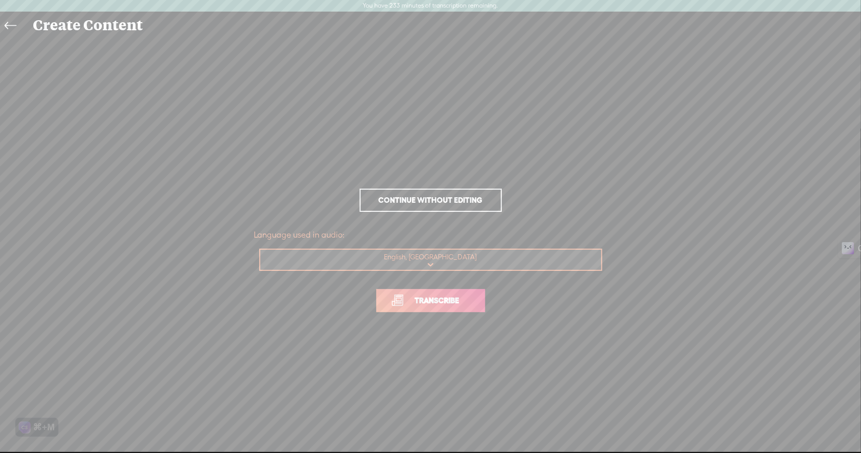
click at [451, 305] on span "Transcribe" at bounding box center [438, 301] width 66 height 12
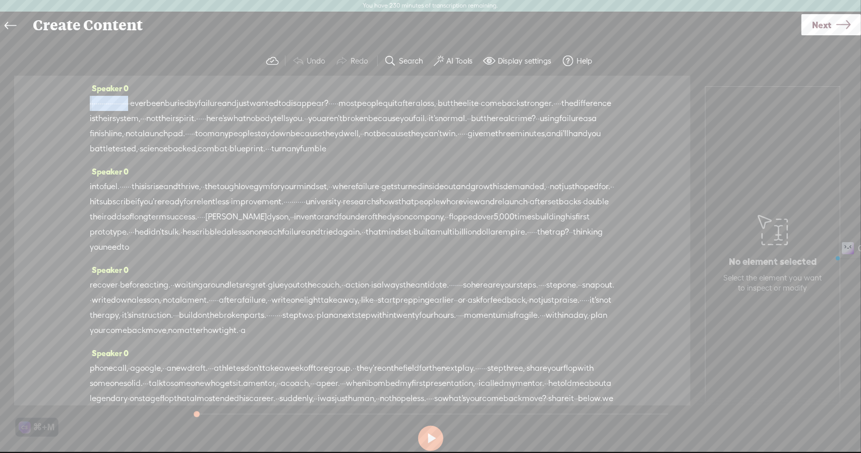
drag, startPoint x: 198, startPoint y: 105, endPoint x: 85, endPoint y: 105, distance: 112.5
click at [85, 105] on div "Speaker 0 · · · · · · · · · · · · · · · · · · · · ever been buried by failure a…" at bounding box center [352, 241] width 676 height 330
click at [39, 79] on span "Delete" at bounding box center [38, 79] width 24 height 10
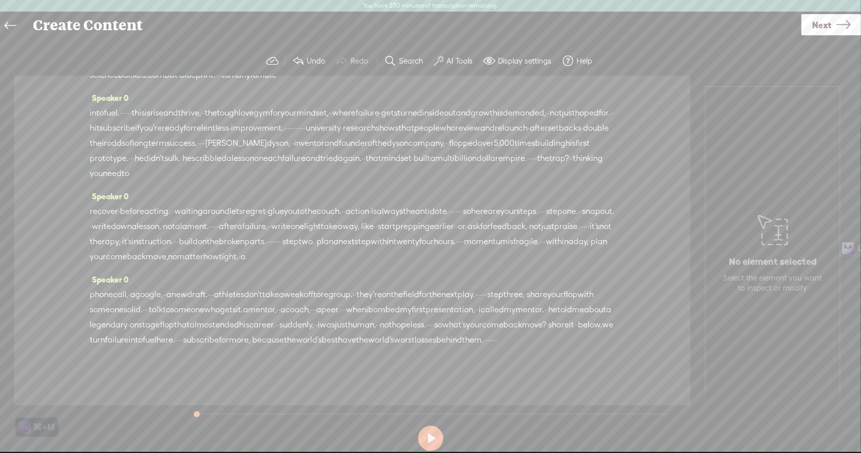
scroll to position [150, 0]
drag, startPoint x: 593, startPoint y: 327, endPoint x: 566, endPoint y: 329, distance: 27.4
click at [566, 329] on div "phone call, · a google, · · a new draft. · · · athletes don't take a week off t…" at bounding box center [352, 317] width 525 height 61
click at [492, 303] on span "Delete" at bounding box center [500, 301] width 24 height 10
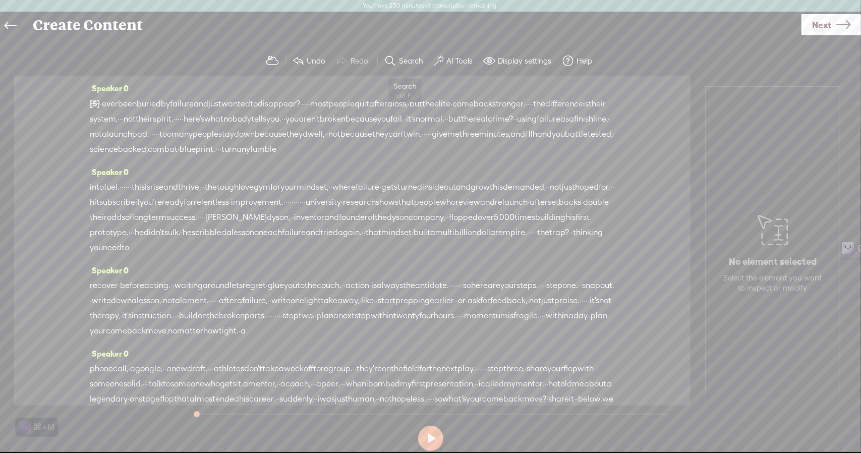
click at [401, 59] on label "Search" at bounding box center [411, 61] width 24 height 10
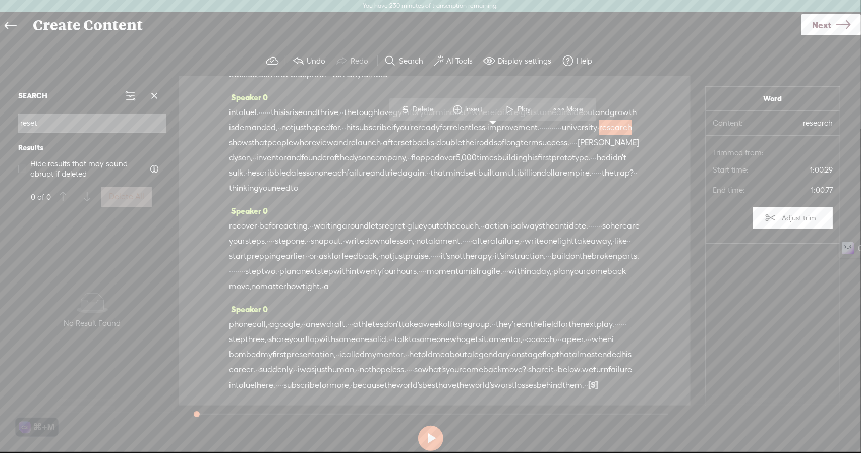
scroll to position [119, 0]
type input "reset"
click at [160, 100] on span at bounding box center [154, 95] width 15 height 15
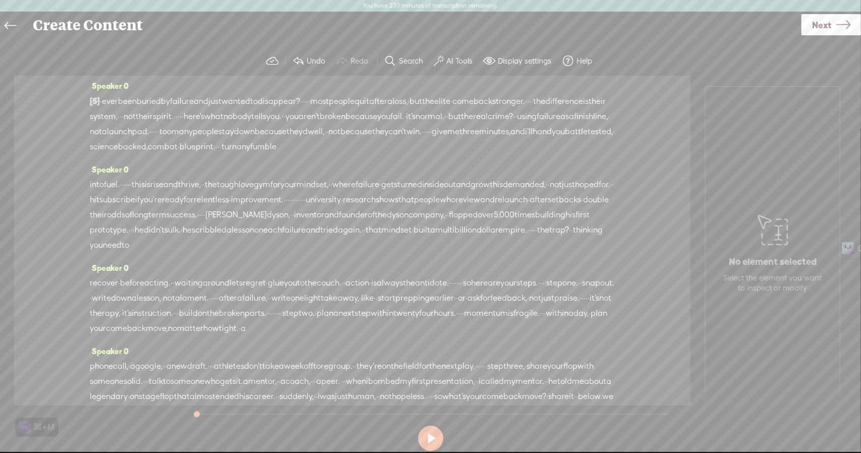
scroll to position [0, 0]
click at [428, 58] on button "Search" at bounding box center [404, 61] width 49 height 20
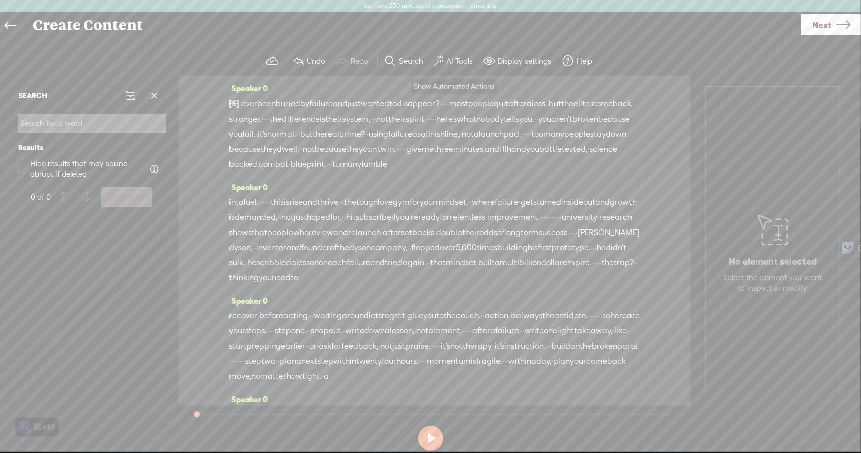
click at [448, 58] on label "AI Tools" at bounding box center [459, 61] width 26 height 10
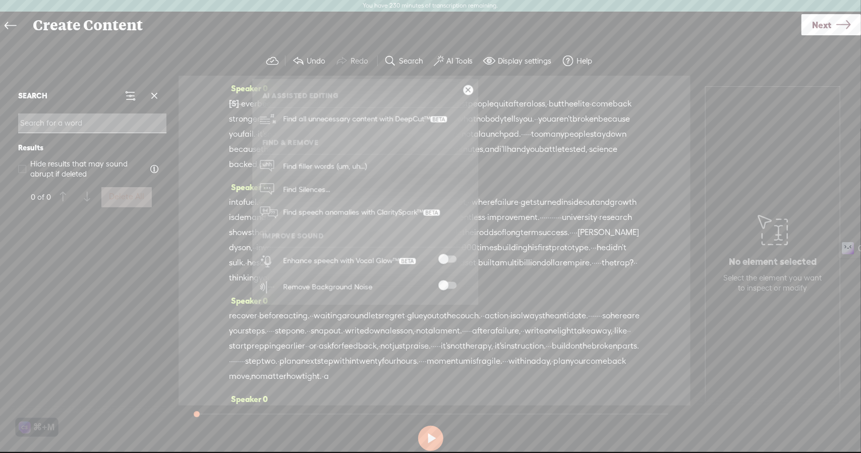
click at [447, 259] on span at bounding box center [447, 259] width 18 height 7
click at [824, 22] on span "Next" at bounding box center [821, 25] width 19 height 26
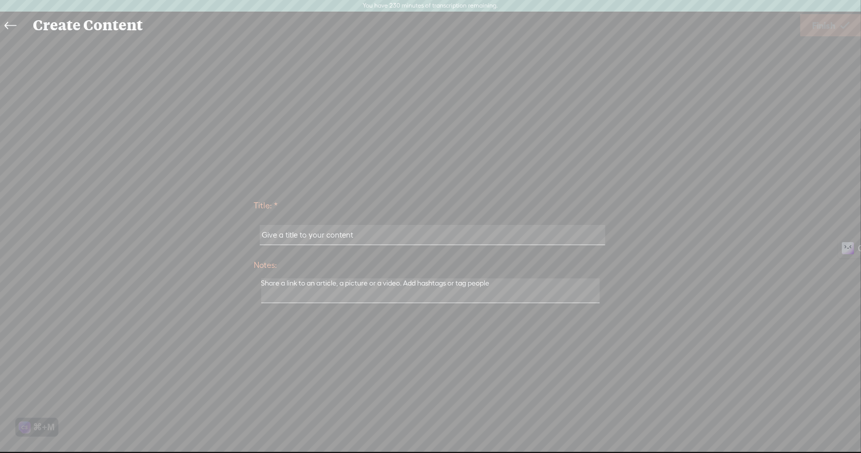
click at [421, 242] on input "text" at bounding box center [433, 235] width 346 height 20
paste input "How to Bounce Back from Failure (Fast) | Rise & Thrive"
type input "RT - How to Bounce Back from Failure (Fast) | Rise & Thrive"
click at [826, 17] on span "Finish" at bounding box center [823, 26] width 23 height 26
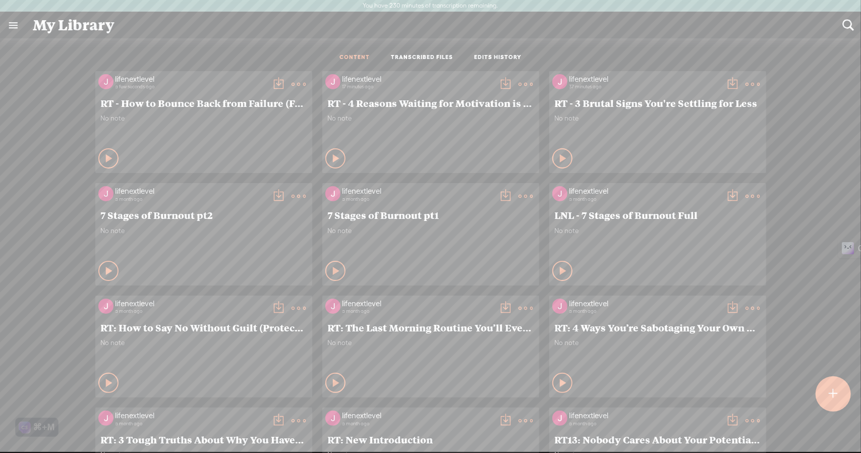
click at [821, 383] on div at bounding box center [833, 393] width 35 height 35
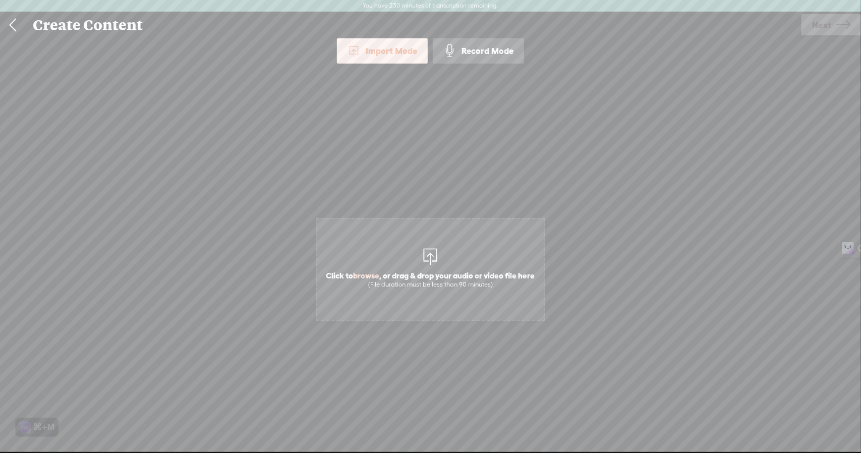
click at [475, 56] on div "Record Mode" at bounding box center [478, 50] width 91 height 25
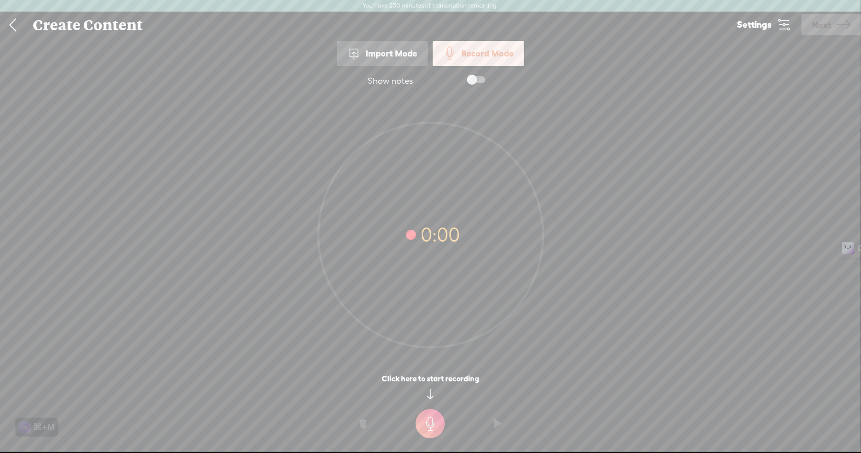
click at [770, 23] on span "Settings" at bounding box center [754, 25] width 35 height 10
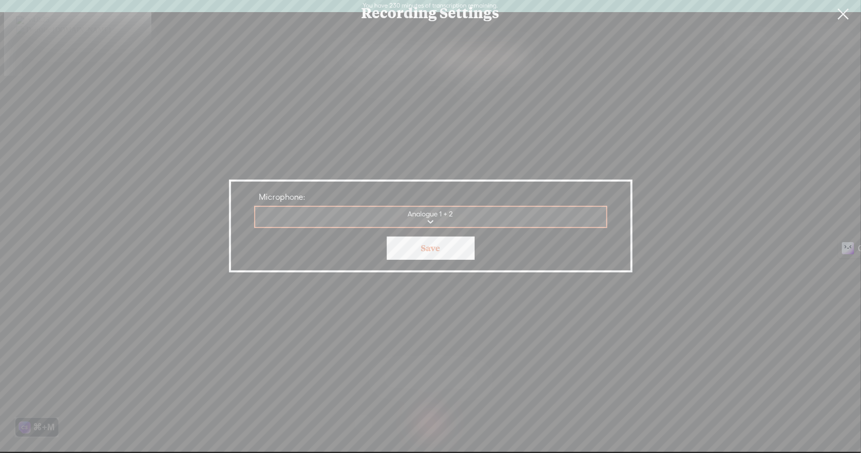
click at [433, 246] on link "Save" at bounding box center [431, 248] width 88 height 23
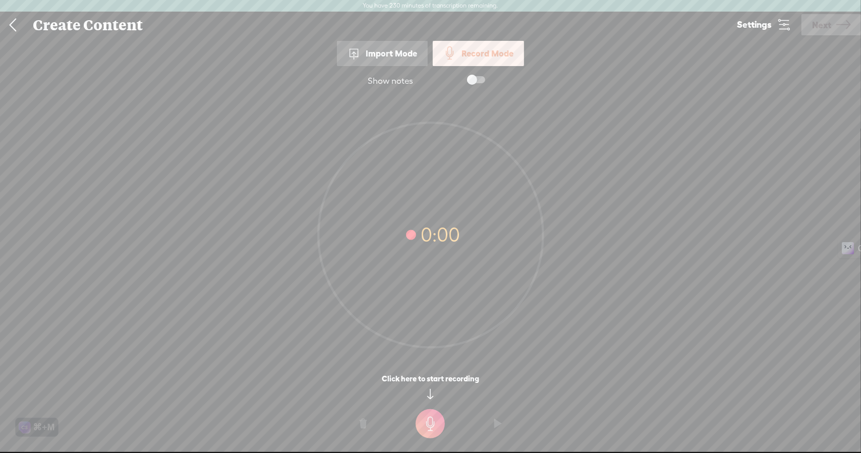
click at [430, 421] on t at bounding box center [430, 423] width 29 height 29
click at [430, 431] on t at bounding box center [430, 430] width 29 height 29
click at [819, 24] on span "Next" at bounding box center [821, 25] width 19 height 26
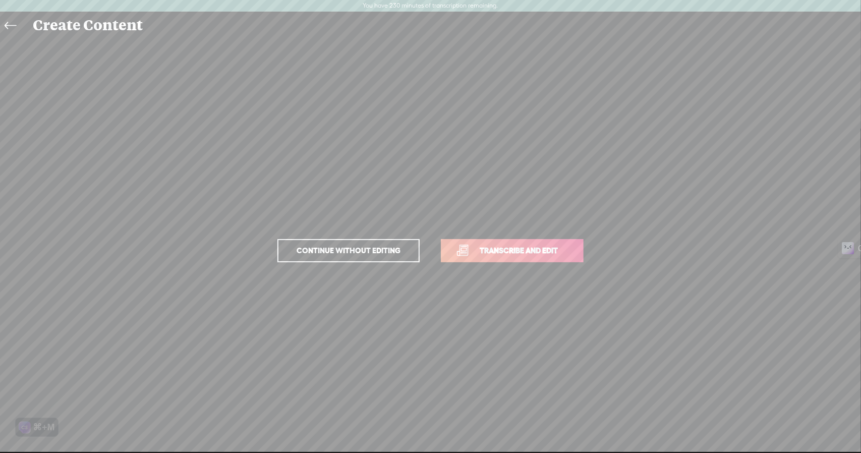
click at [489, 246] on span "Transcribe and edit" at bounding box center [518, 251] width 99 height 12
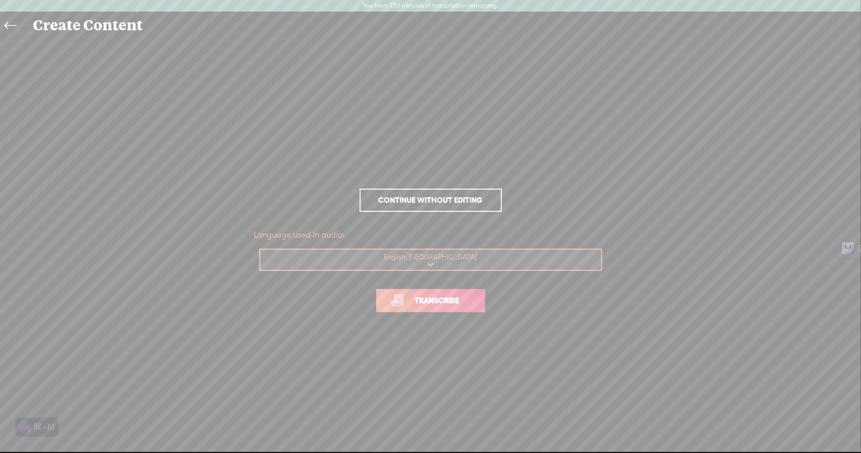
drag, startPoint x: 445, startPoint y: 295, endPoint x: 451, endPoint y: 295, distance: 6.6
click at [445, 295] on span "Transcribe" at bounding box center [438, 301] width 66 height 12
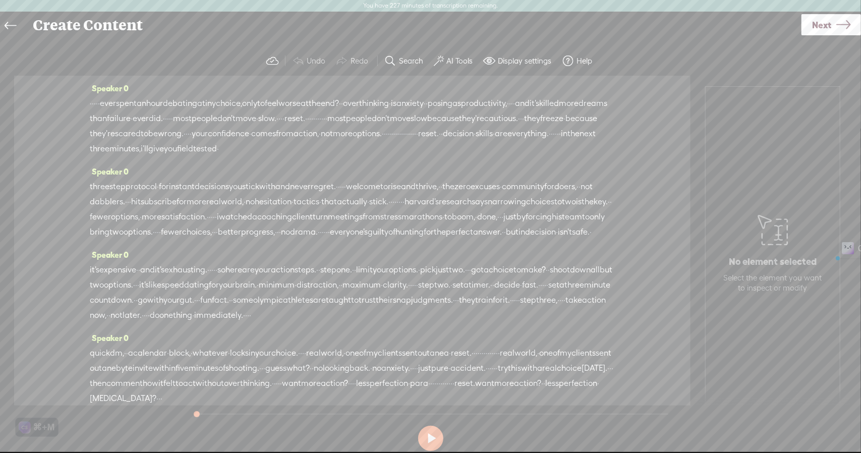
drag, startPoint x: 105, startPoint y: 103, endPoint x: 90, endPoint y: 103, distance: 15.6
click at [90, 103] on div "· · · · · ever spent an hour debating a tiny choice, only to feel worse at the …" at bounding box center [352, 126] width 525 height 61
click at [34, 81] on span "Delete" at bounding box center [38, 79] width 24 height 10
drag, startPoint x: 430, startPoint y: 149, endPoint x: 304, endPoint y: 150, distance: 126.1
click at [304, 150] on div "[S] · · · · · ever spent an hour debating a tiny choice, only to feel worse at …" at bounding box center [352, 126] width 525 height 61
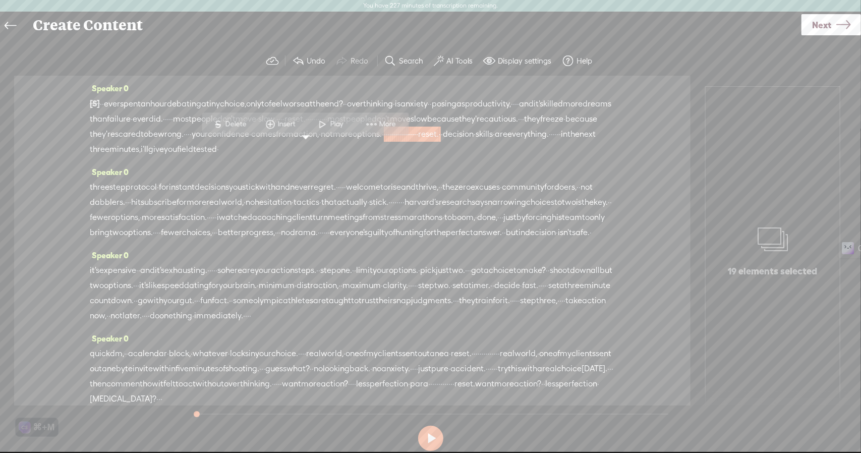
click at [210, 119] on span "S Delete" at bounding box center [230, 125] width 50 height 18
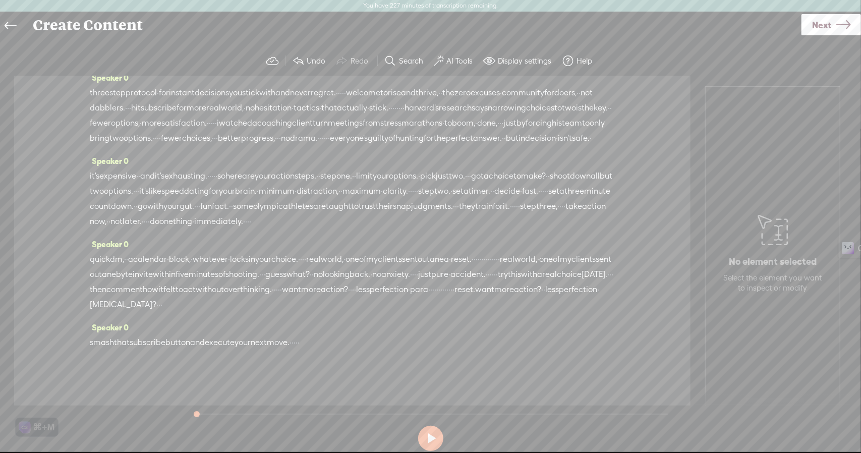
scroll to position [101, 0]
click at [393, 58] on span at bounding box center [390, 61] width 12 height 12
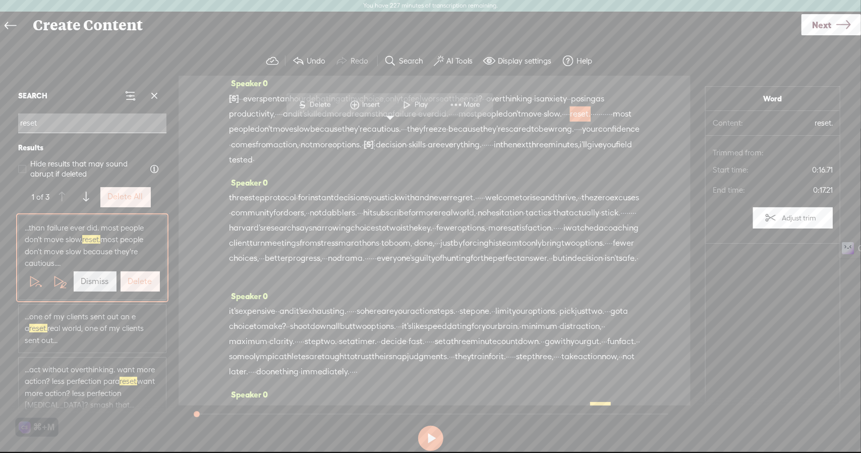
scroll to position [0, 0]
type input "reset"
click at [253, 173] on span "tested" at bounding box center [241, 164] width 24 height 15
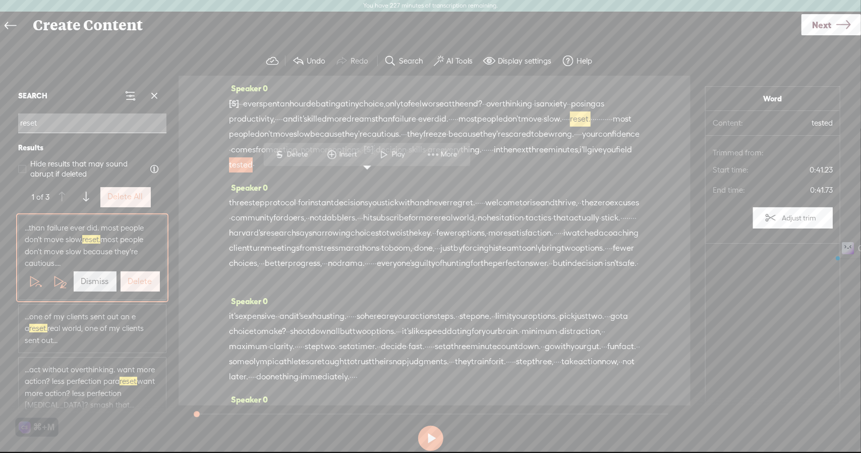
drag, startPoint x: 453, startPoint y: 133, endPoint x: 594, endPoint y: 113, distance: 142.6
click at [594, 113] on div "[S] · · · · · ever spent an hour debating a tiny choice, only to feel worse at …" at bounding box center [434, 134] width 411 height 77
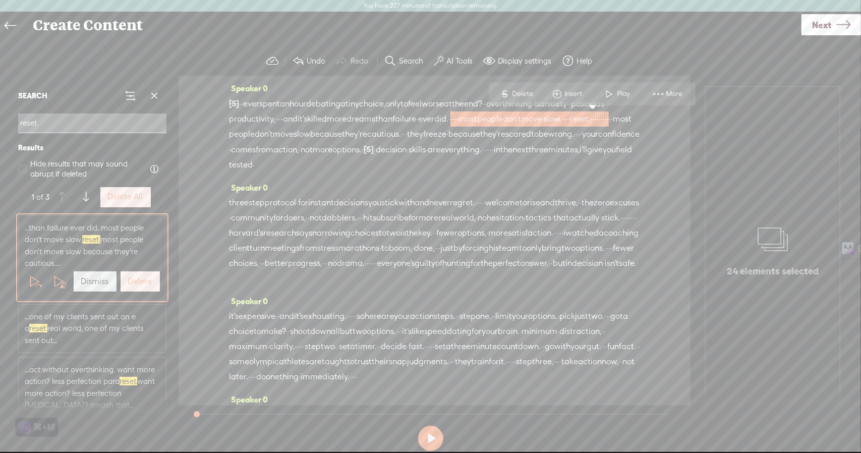
click at [609, 127] on span "·" at bounding box center [610, 118] width 2 height 15
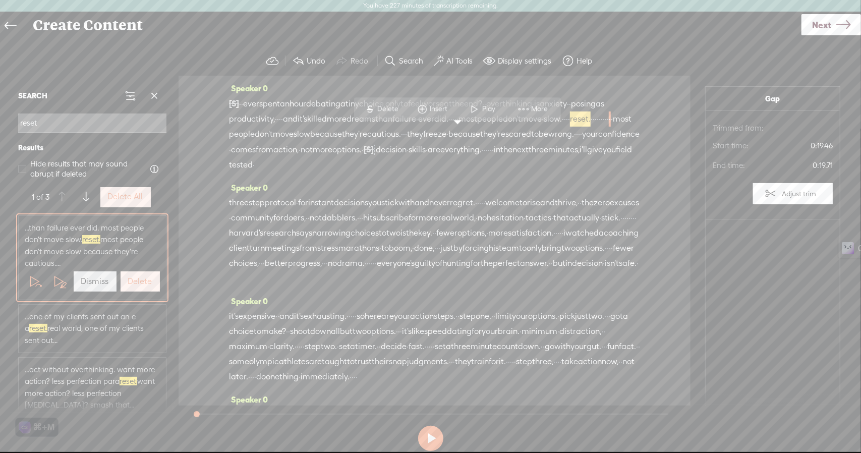
click at [607, 127] on span "·" at bounding box center [608, 118] width 2 height 15
drag, startPoint x: 452, startPoint y: 134, endPoint x: 596, endPoint y: 119, distance: 145.0
click at [596, 119] on div "[S] · · · · · ever spent an hour debating a tiny choice, only to feel worse at …" at bounding box center [434, 134] width 411 height 77
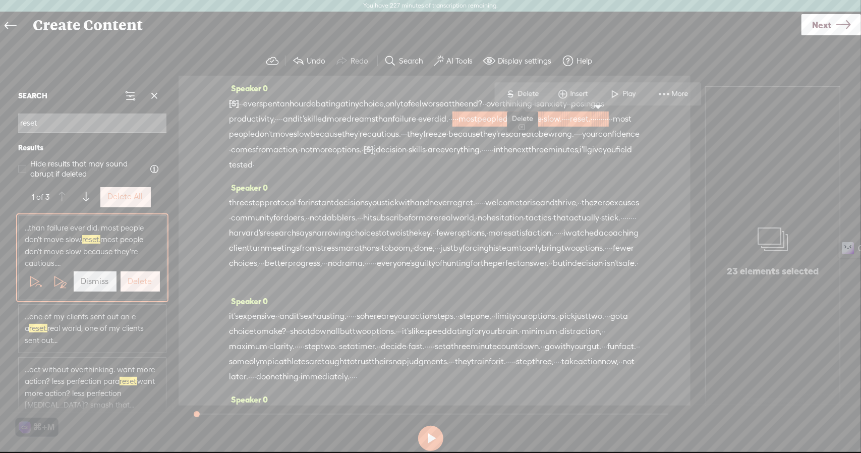
click at [524, 97] on span "Delete" at bounding box center [530, 94] width 24 height 10
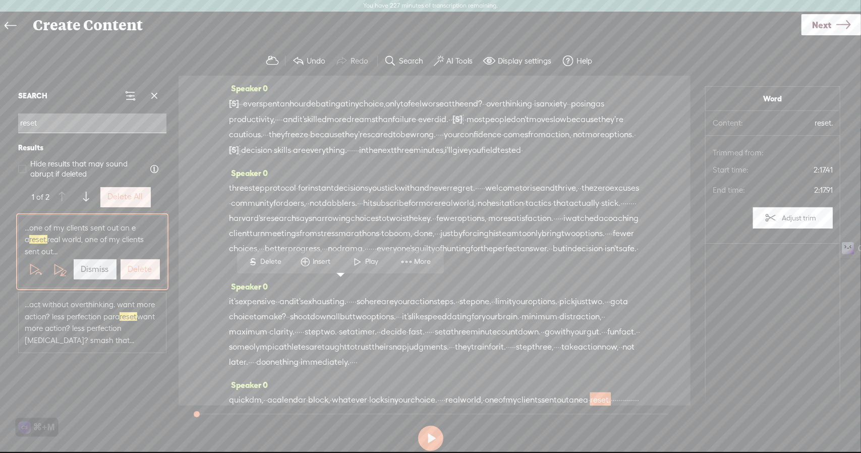
scroll to position [174, 0]
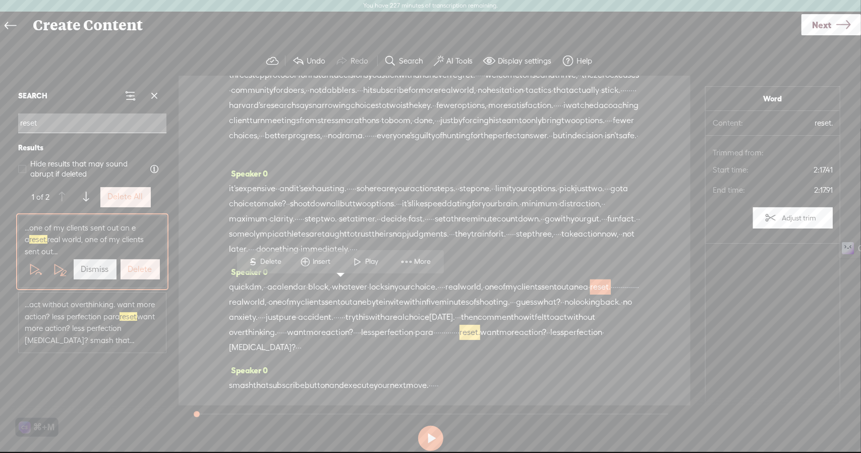
click at [302, 349] on span "·" at bounding box center [301, 347] width 2 height 15
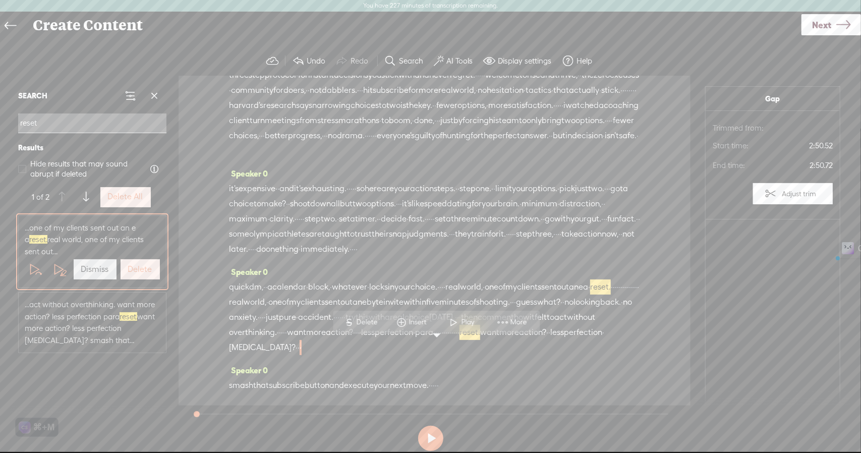
drag, startPoint x: 422, startPoint y: 288, endPoint x: 502, endPoint y: 270, distance: 82.1
click at [502, 279] on div "quick dm, · · a calendar · block, · whatever · locks in your choice. · · · · re…" at bounding box center [434, 317] width 411 height 76
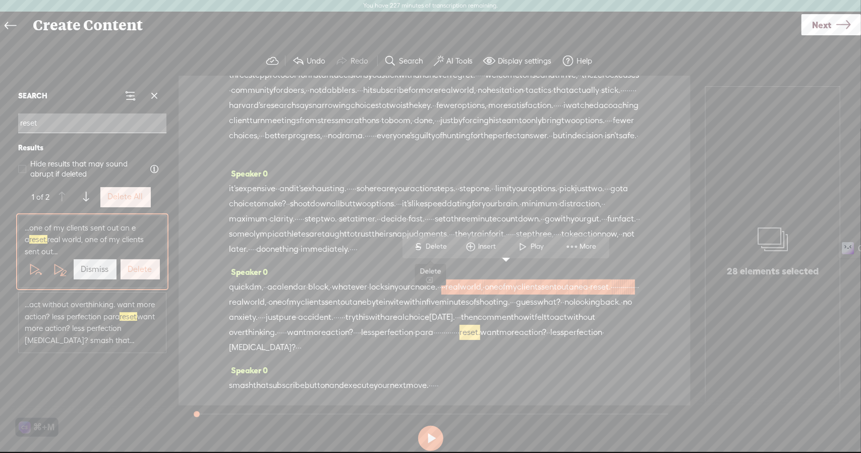
click at [423, 250] on span "S" at bounding box center [418, 247] width 15 height 18
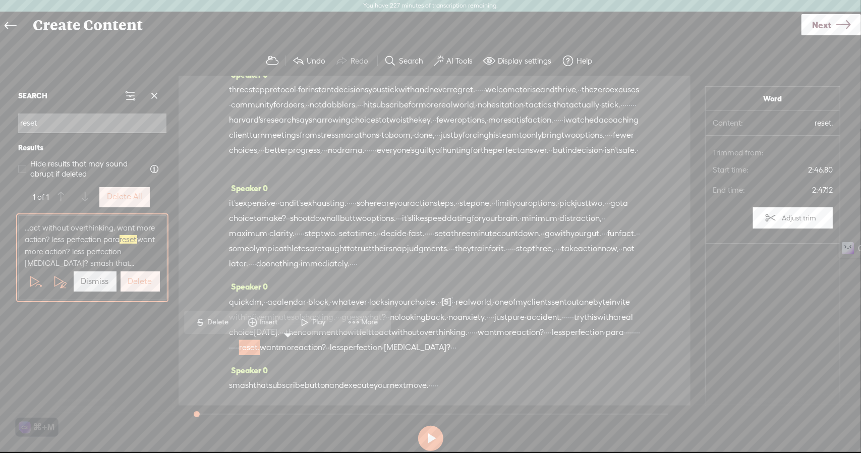
scroll to position [158, 0]
drag, startPoint x: 299, startPoint y: 348, endPoint x: 401, endPoint y: 329, distance: 103.5
click at [401, 329] on div "quick dm, · · a calendar · block, · whatever · locks in your choice. · · [S] · …" at bounding box center [434, 324] width 411 height 61
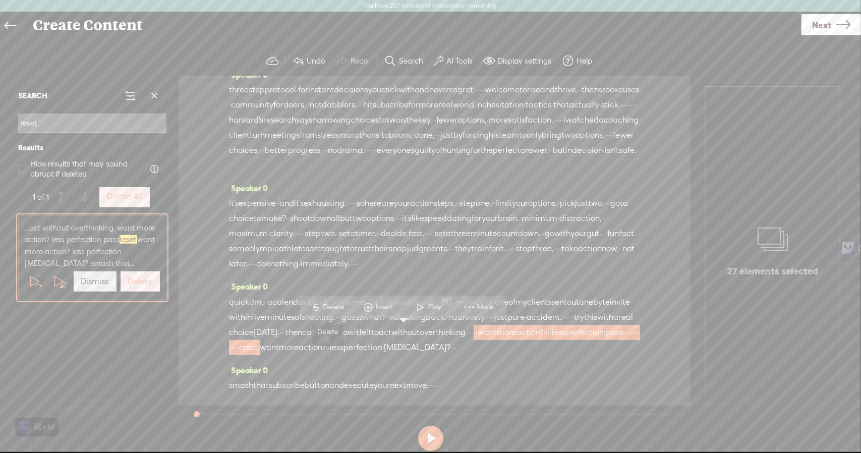
click at [335, 304] on span "Delete" at bounding box center [335, 307] width 24 height 10
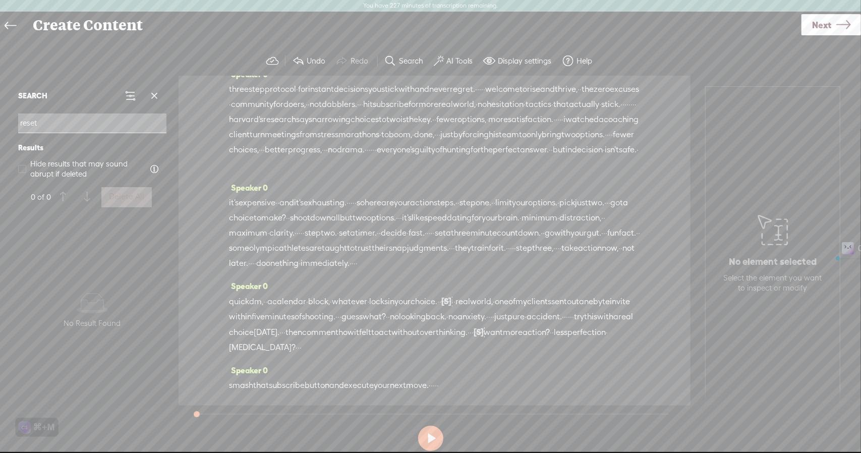
drag, startPoint x: 488, startPoint y: 384, endPoint x: 473, endPoint y: 385, distance: 14.7
click at [473, 385] on div "smash that subscribe button and execute your next move. · · · · · ·" at bounding box center [434, 385] width 411 height 15
click at [412, 363] on span "Delete" at bounding box center [407, 361] width 24 height 10
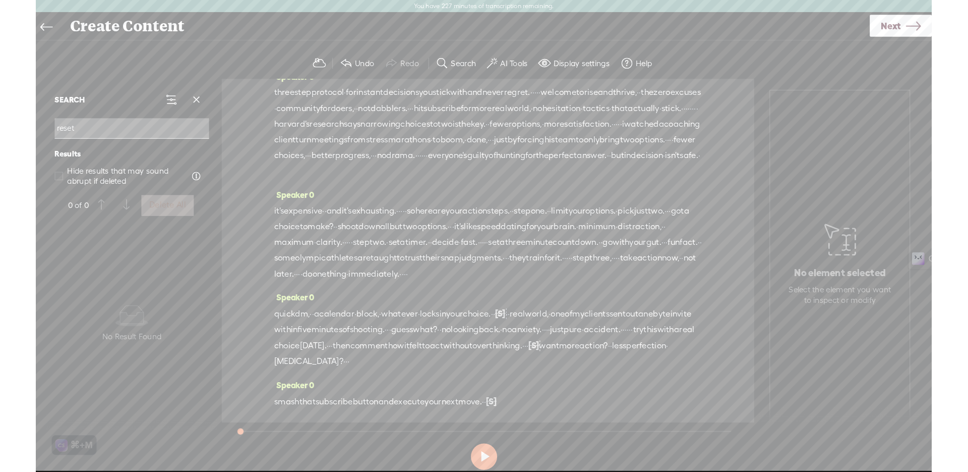
scroll to position [0, 0]
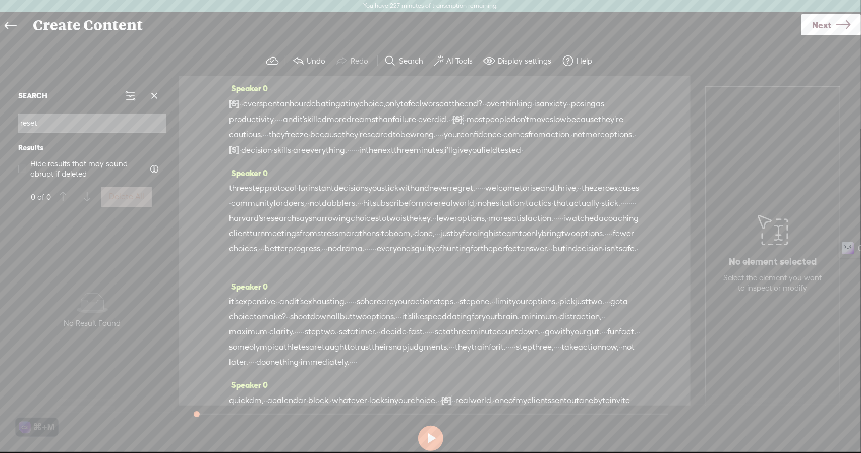
click at [452, 59] on label "AI Tools" at bounding box center [459, 61] width 26 height 10
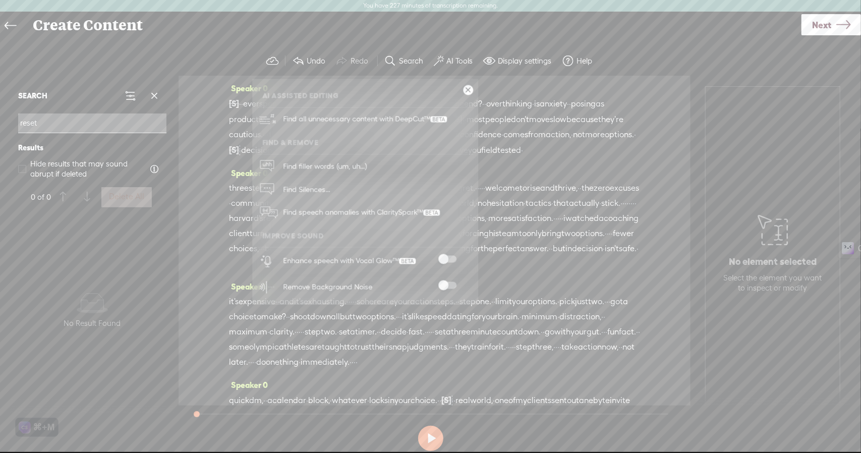
click at [452, 256] on span at bounding box center [447, 259] width 18 height 7
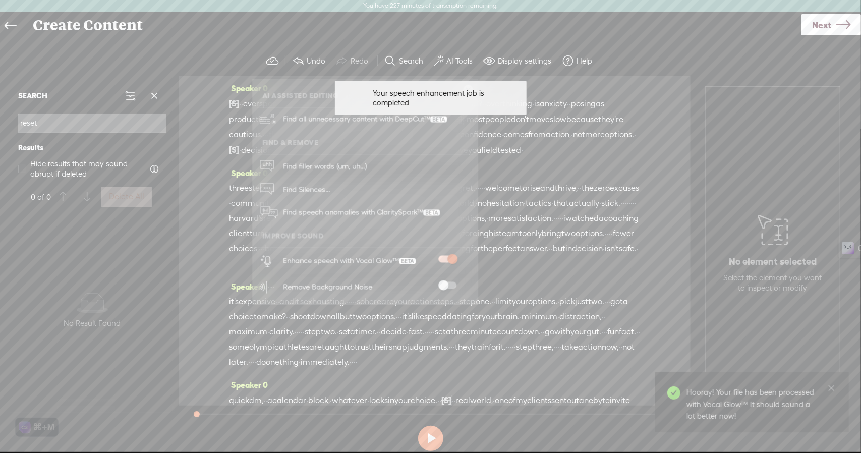
click at [837, 30] on icon at bounding box center [843, 25] width 14 height 26
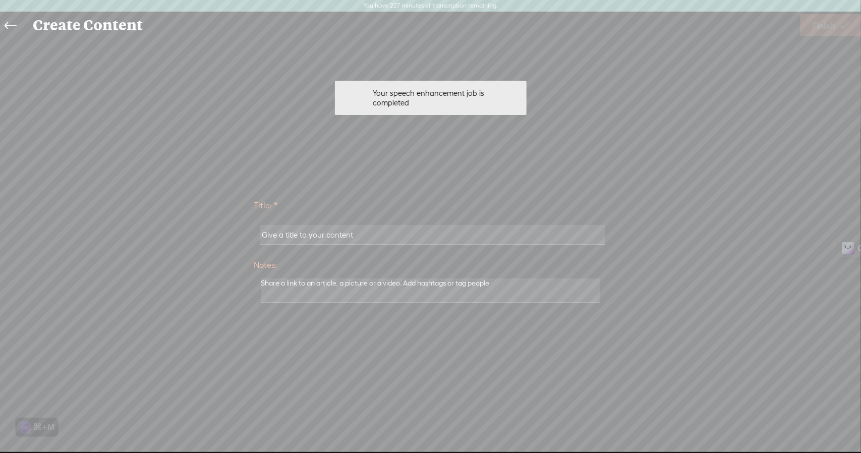
click at [423, 238] on input "text" at bounding box center [433, 235] width 346 height 20
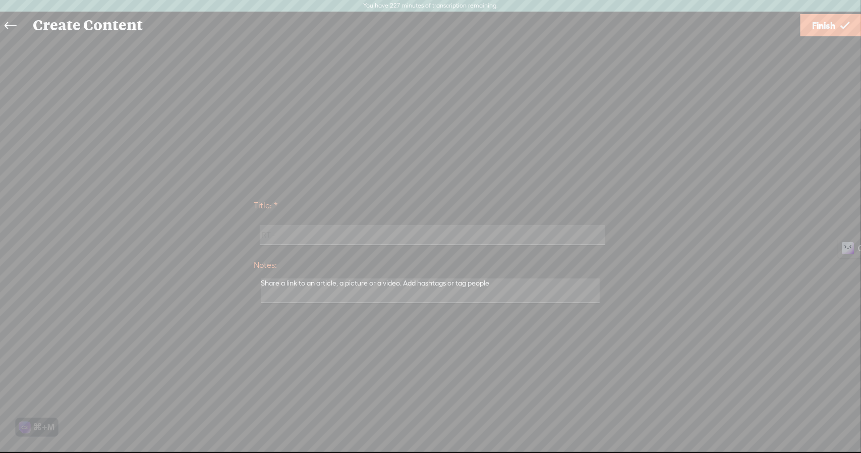
paste input "Overthinking? 3 Steps to Quick, Fearless Decisions | Rise & Thrive"
type input "RT - Overthinking? 3 Steps to Quick, Fearless Decisions"
click at [820, 30] on span "Finish" at bounding box center [823, 26] width 23 height 26
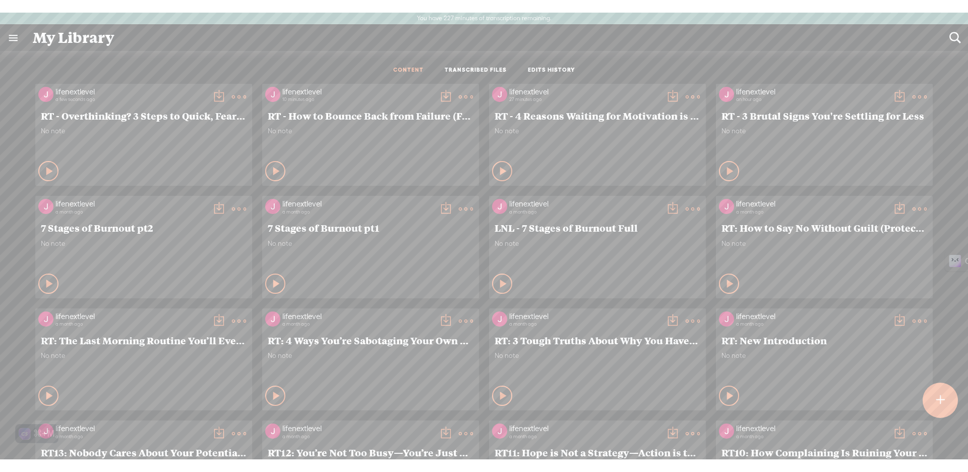
scroll to position [4, 0]
